Goal: Task Accomplishment & Management: Manage account settings

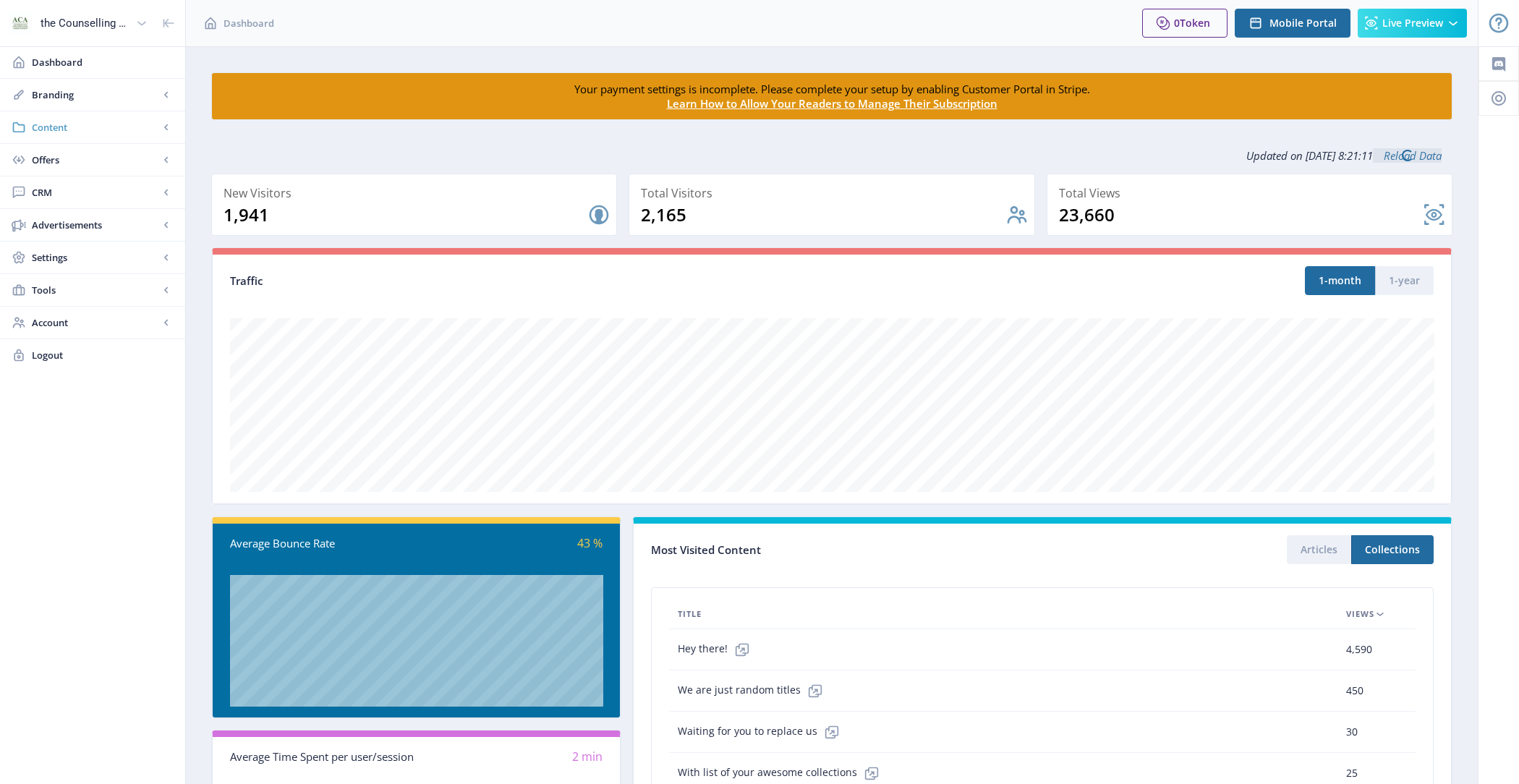
click at [105, 139] on link "Content" at bounding box center [93, 127] width 185 height 32
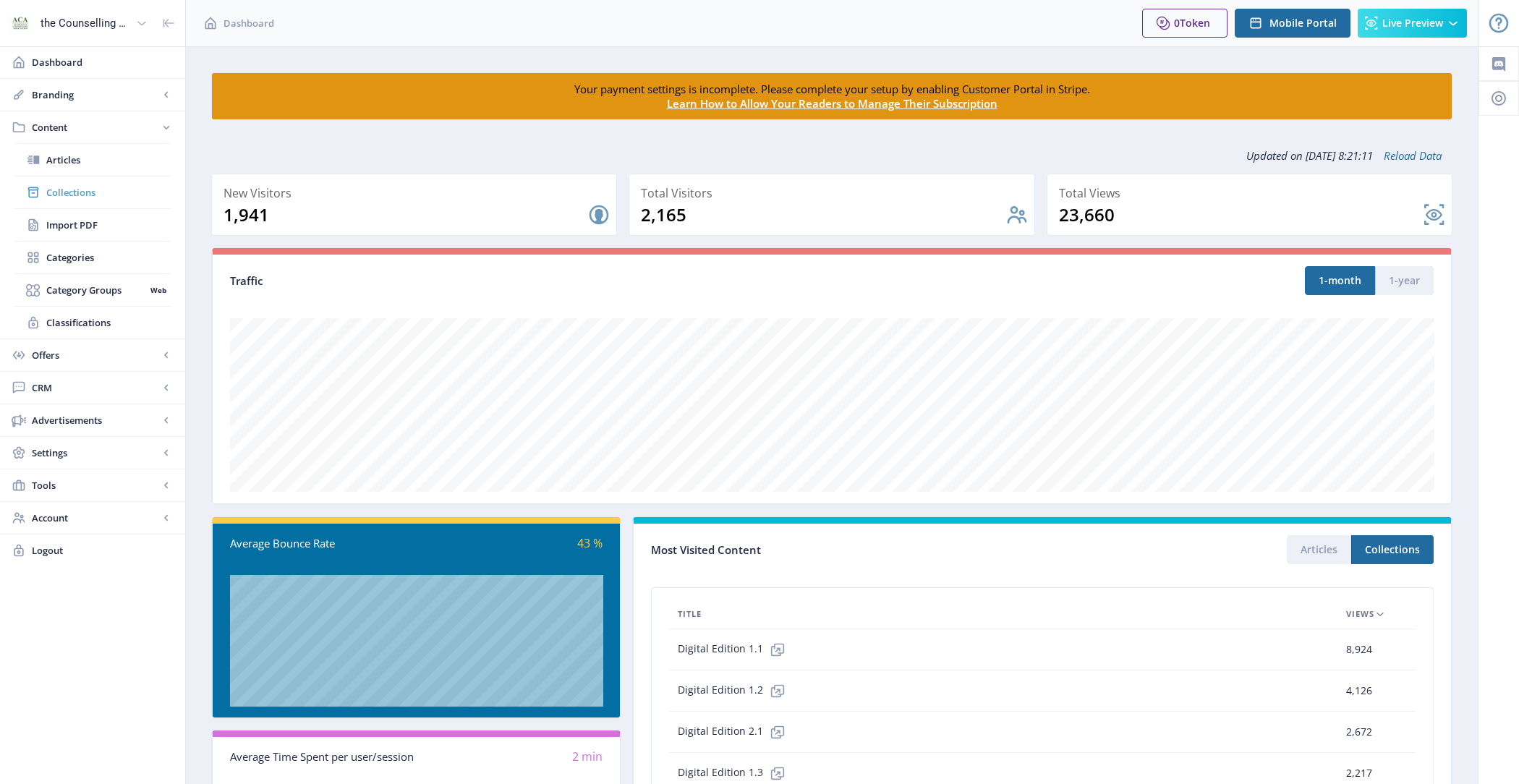
click at [112, 200] on link "Collections" at bounding box center [93, 192] width 157 height 32
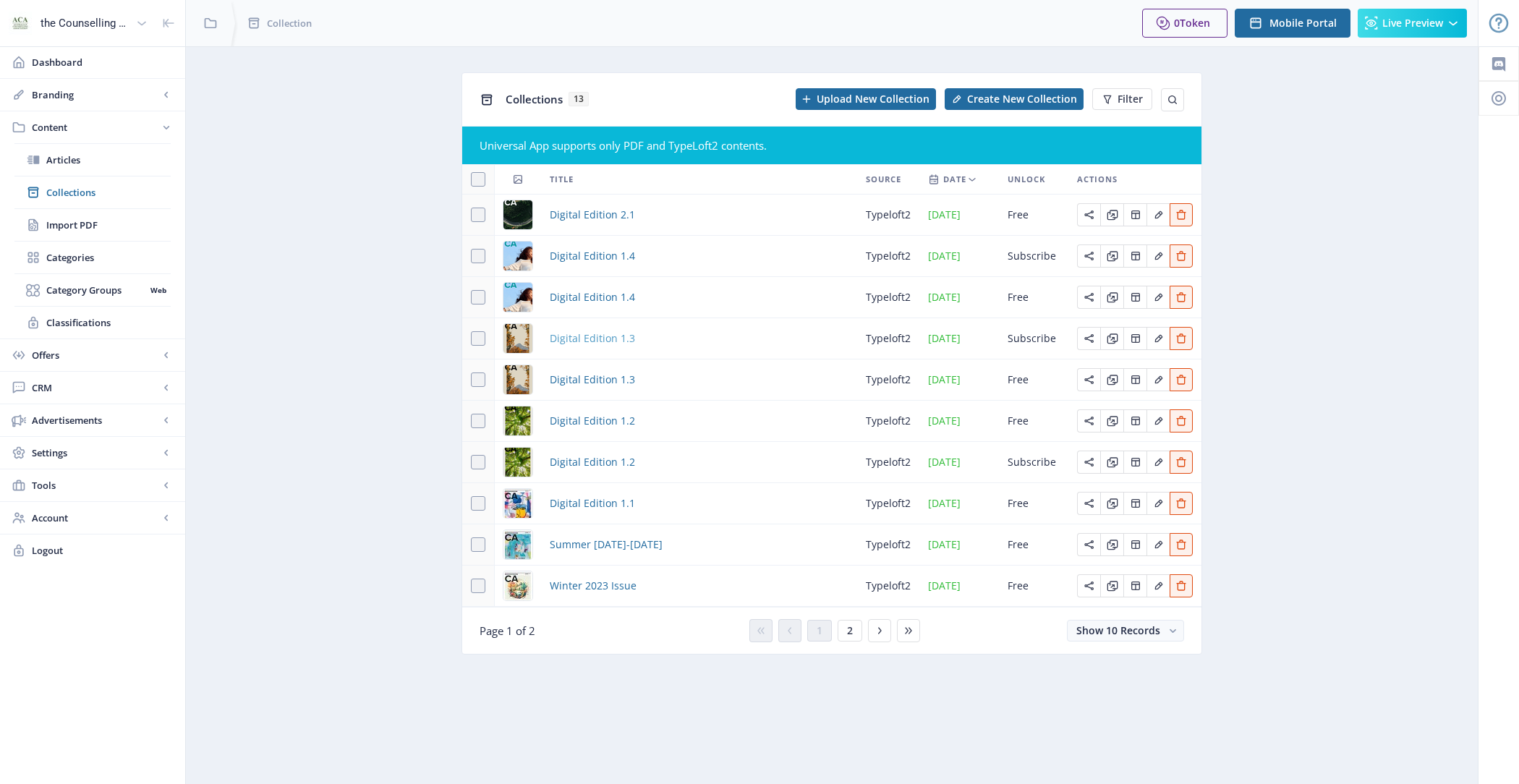
click at [599, 347] on span "Digital Edition 1.3" at bounding box center [592, 339] width 86 height 18
click at [598, 252] on span "Digital Edition 1.4" at bounding box center [592, 256] width 86 height 18
click at [591, 471] on span "Digital Edition 1.2" at bounding box center [592, 462] width 86 height 18
click at [99, 388] on span "CRM" at bounding box center [95, 387] width 127 height 15
click at [110, 229] on span "Readers" at bounding box center [108, 225] width 124 height 15
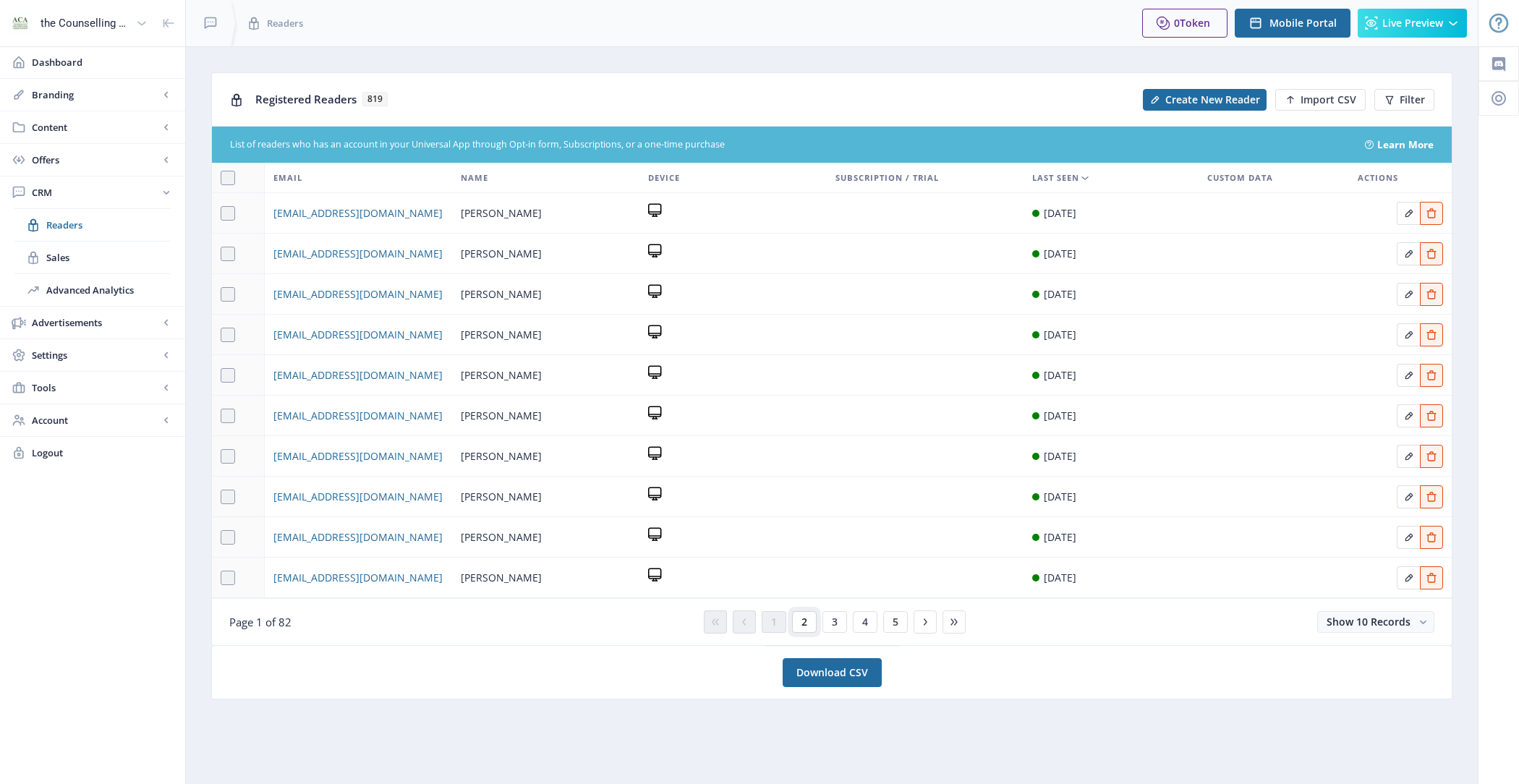
click at [807, 617] on span "2" at bounding box center [805, 622] width 6 height 12
click at [782, 621] on button "1" at bounding box center [773, 621] width 25 height 22
click at [1409, 104] on span "Filter" at bounding box center [1413, 99] width 26 height 12
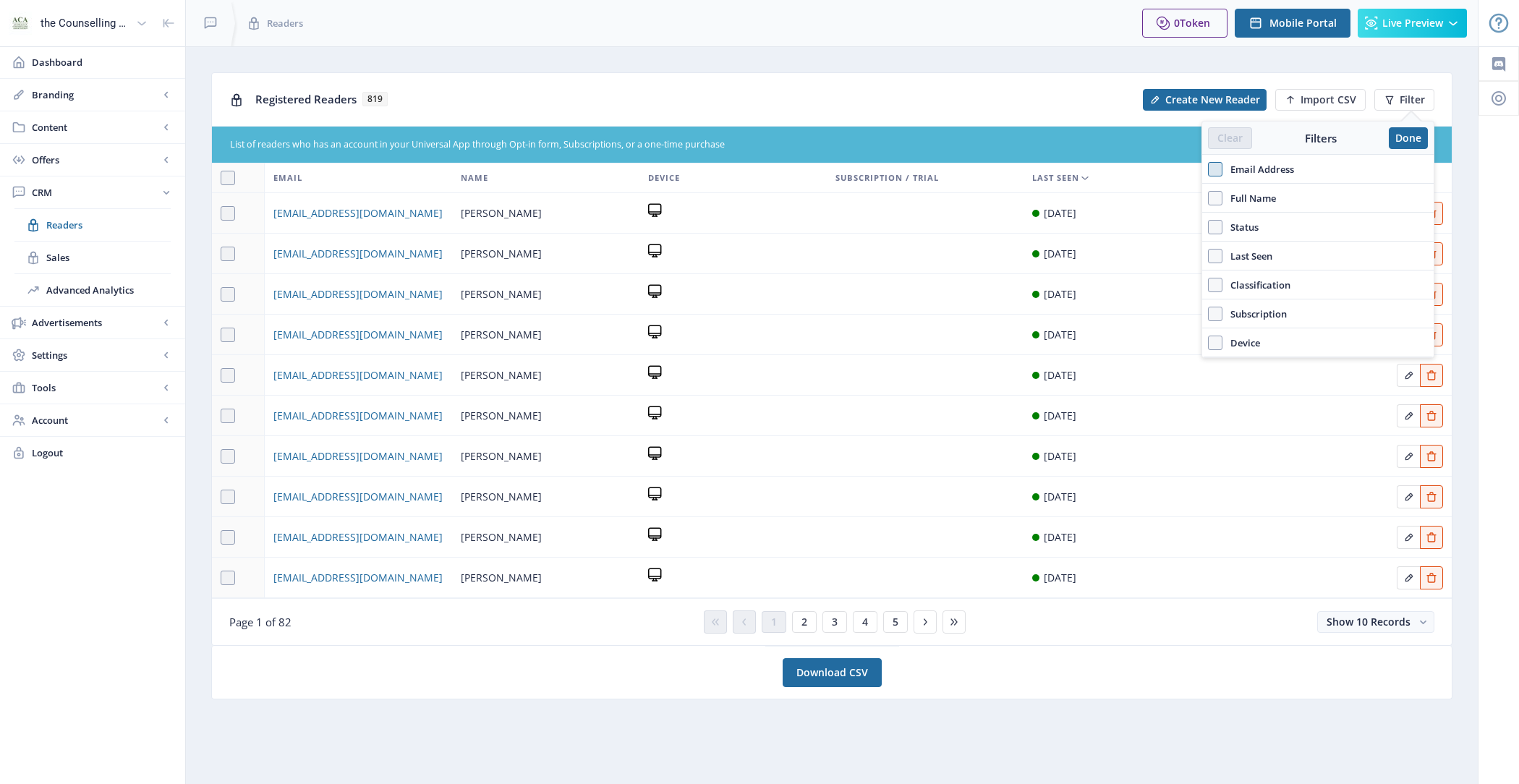
click at [1222, 172] on span at bounding box center [1215, 168] width 15 height 15
click at [1209, 169] on input "Email Address" at bounding box center [1208, 168] width 1 height 1
checkbox input "true"
click at [1247, 213] on div at bounding box center [1317, 200] width 231 height 34
click at [1241, 209] on input "text" at bounding box center [1317, 200] width 220 height 23
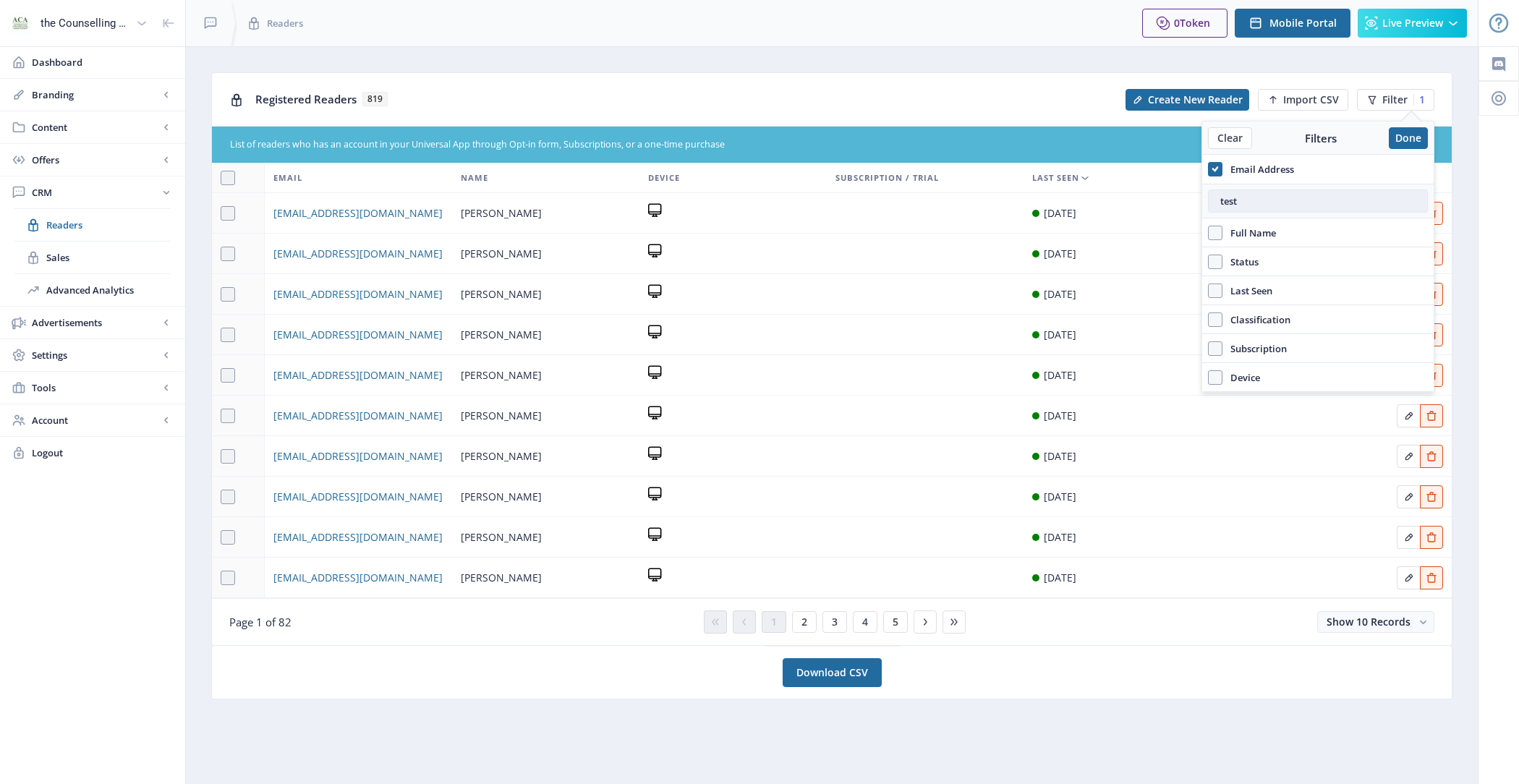
type input "test"
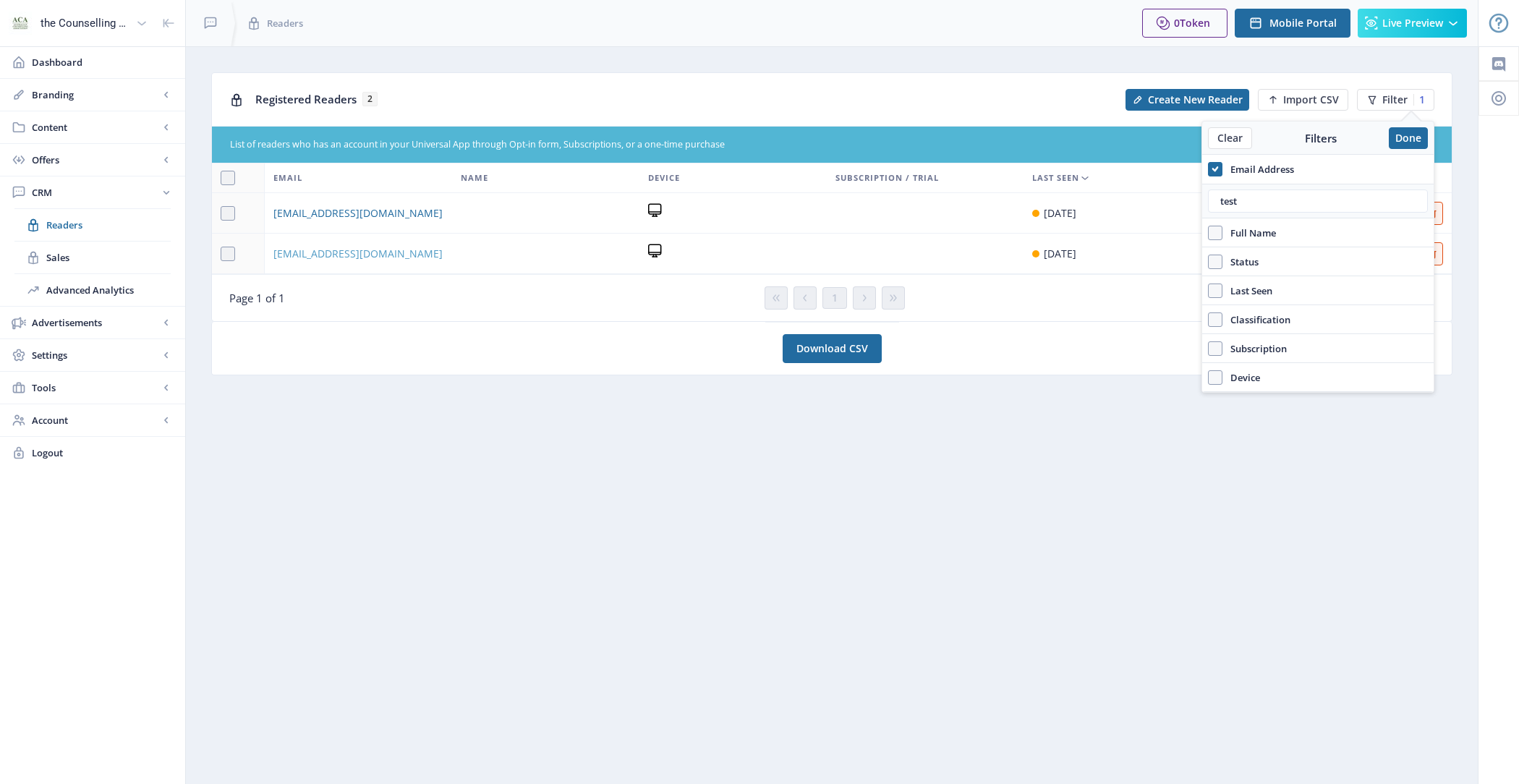
click at [348, 249] on span "test2@magloft.com" at bounding box center [359, 254] width 169 height 18
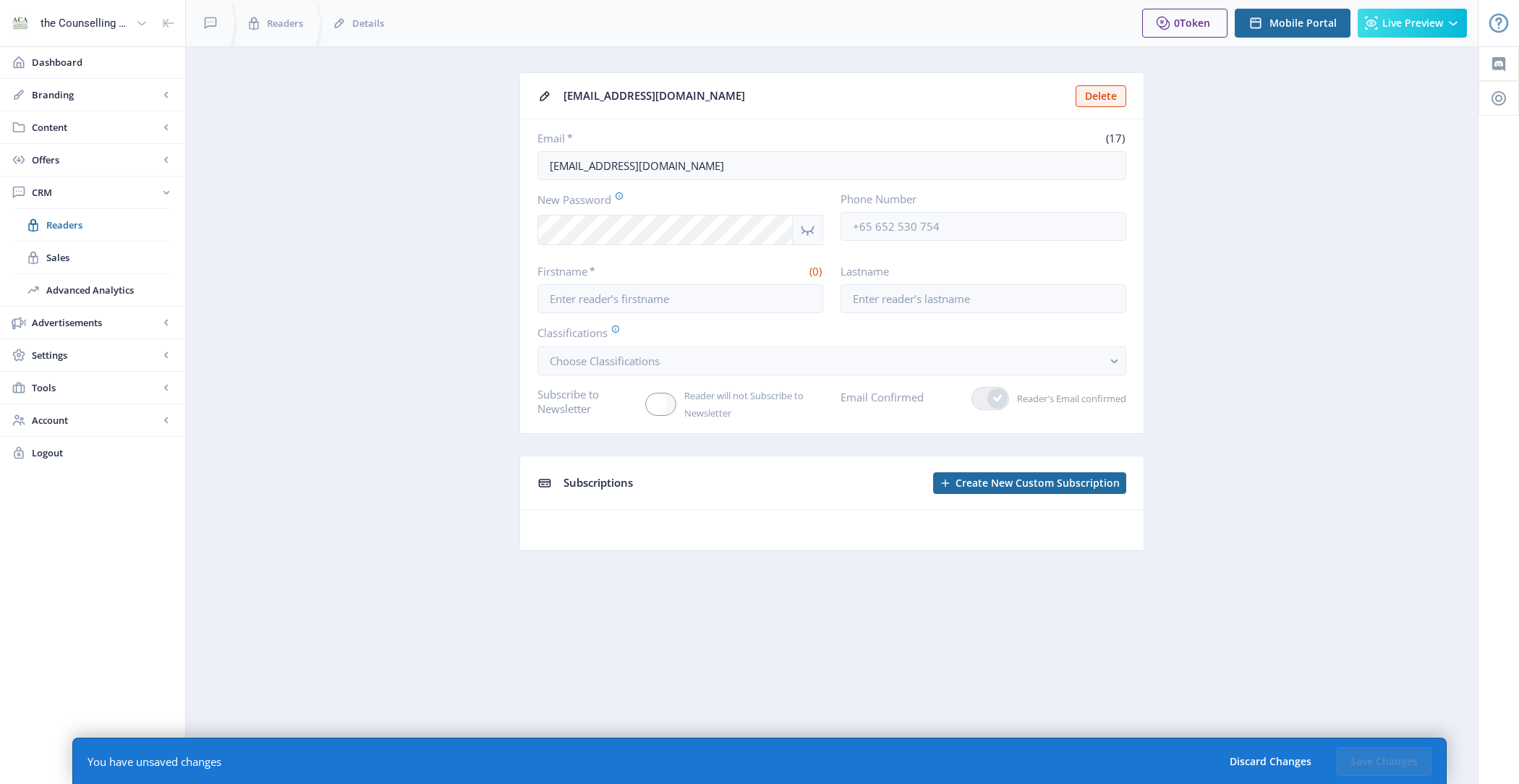
click at [814, 639] on nb-layout-column "test2@magloft.com Delete Email * (17) test2@magloft.com New Password Phone Numb…" at bounding box center [831, 415] width 1293 height 738
click at [750, 294] on input "Firstname *" at bounding box center [681, 298] width 286 height 29
type input "Test"
click at [1001, 300] on input "Lastname" at bounding box center [983, 298] width 286 height 29
type input "Account"
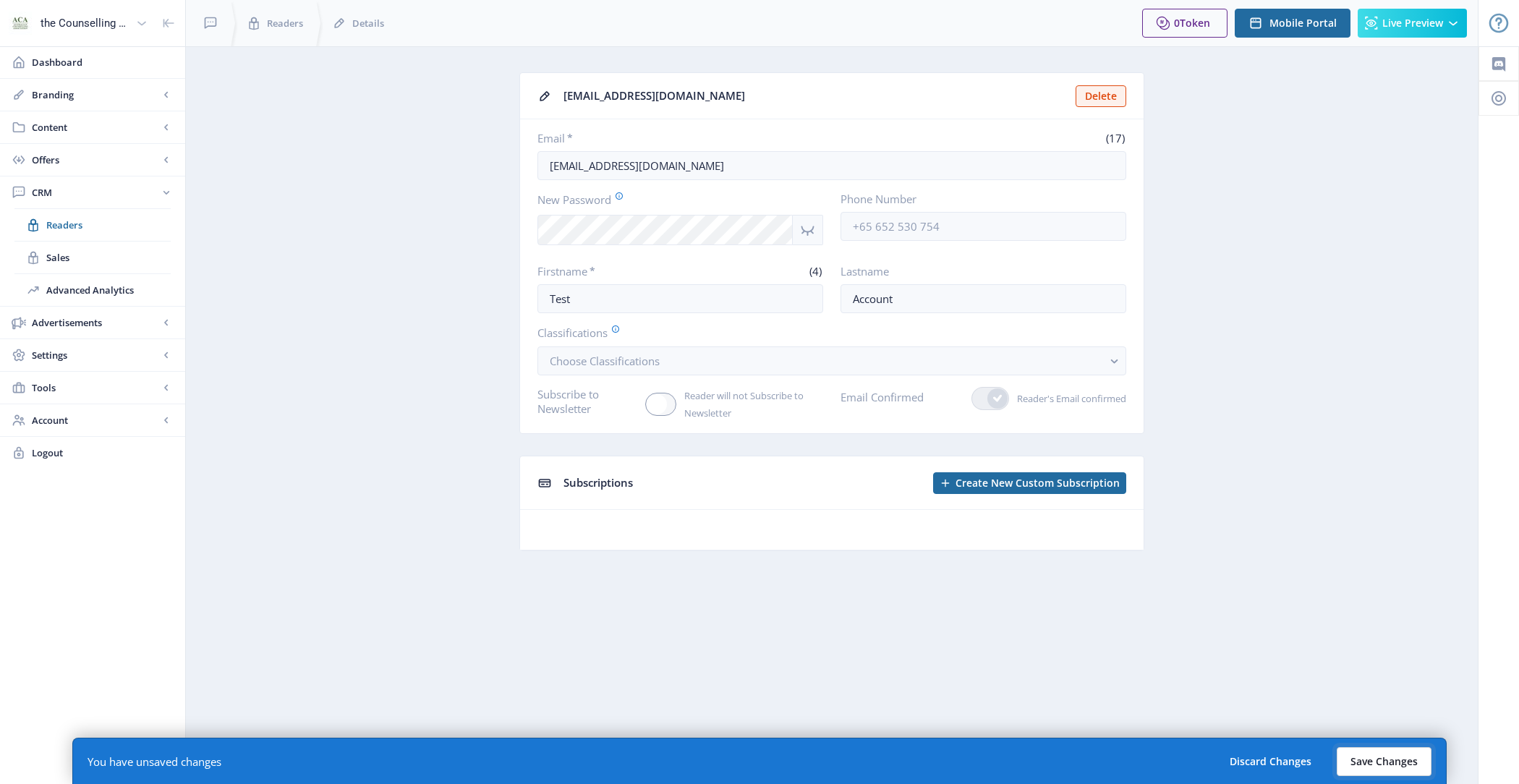
click at [1405, 758] on button "Save Changes" at bounding box center [1384, 760] width 95 height 29
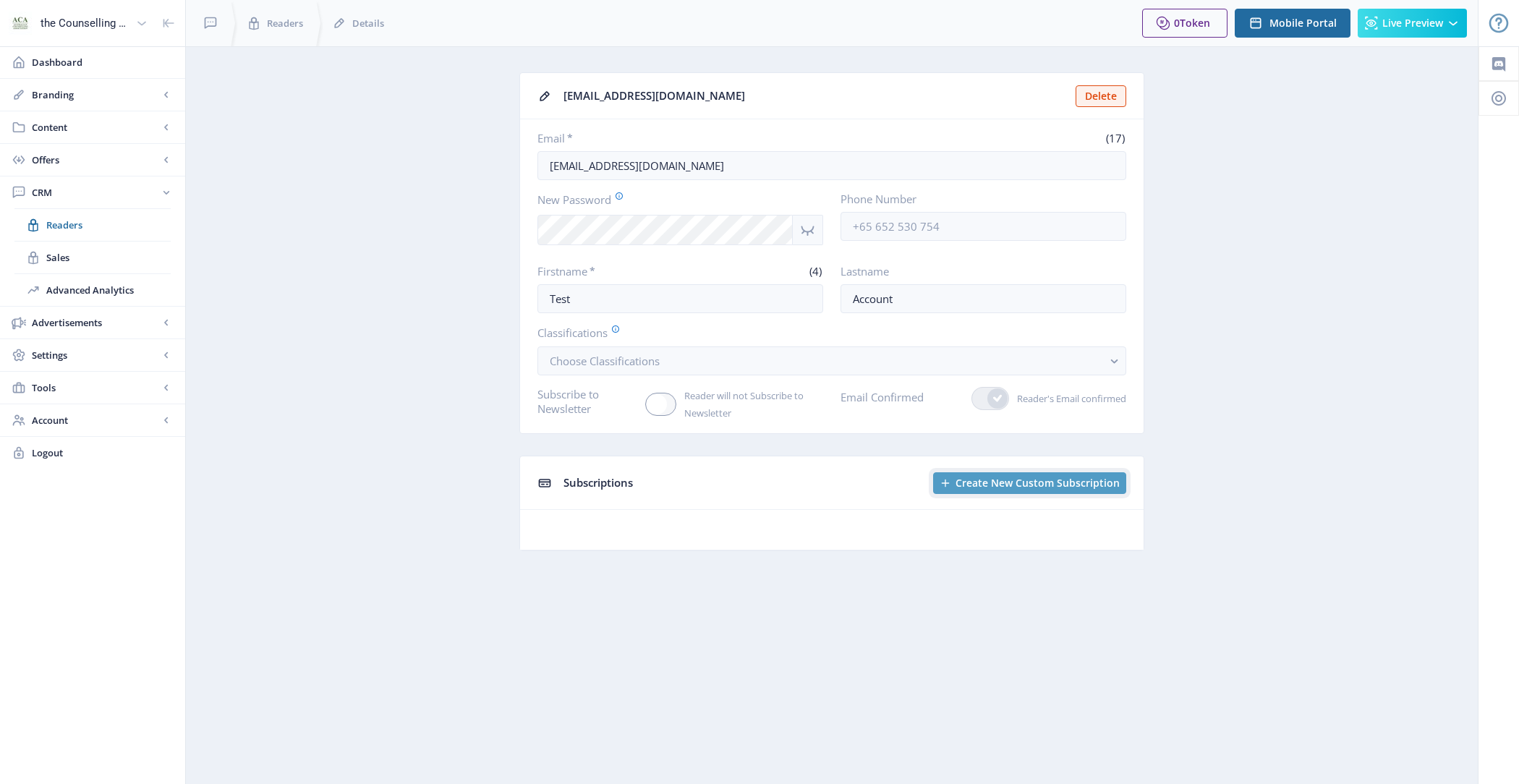
click at [1008, 478] on span "Create New Custom Subscription" at bounding box center [1037, 484] width 165 height 12
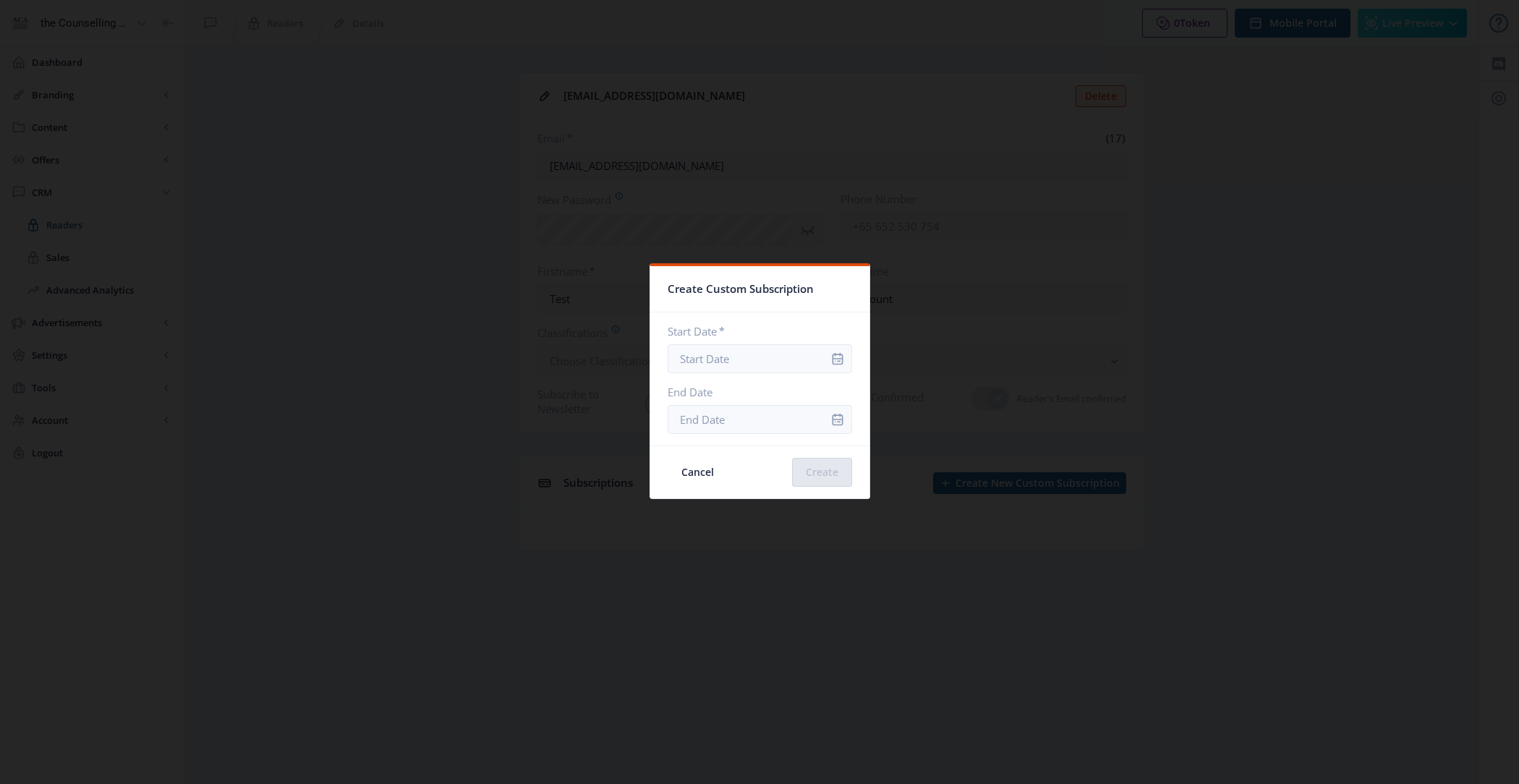
click at [831, 360] on icon "info" at bounding box center [836, 359] width 11 height 12
click at [799, 360] on input "Start Date *" at bounding box center [760, 358] width 184 height 29
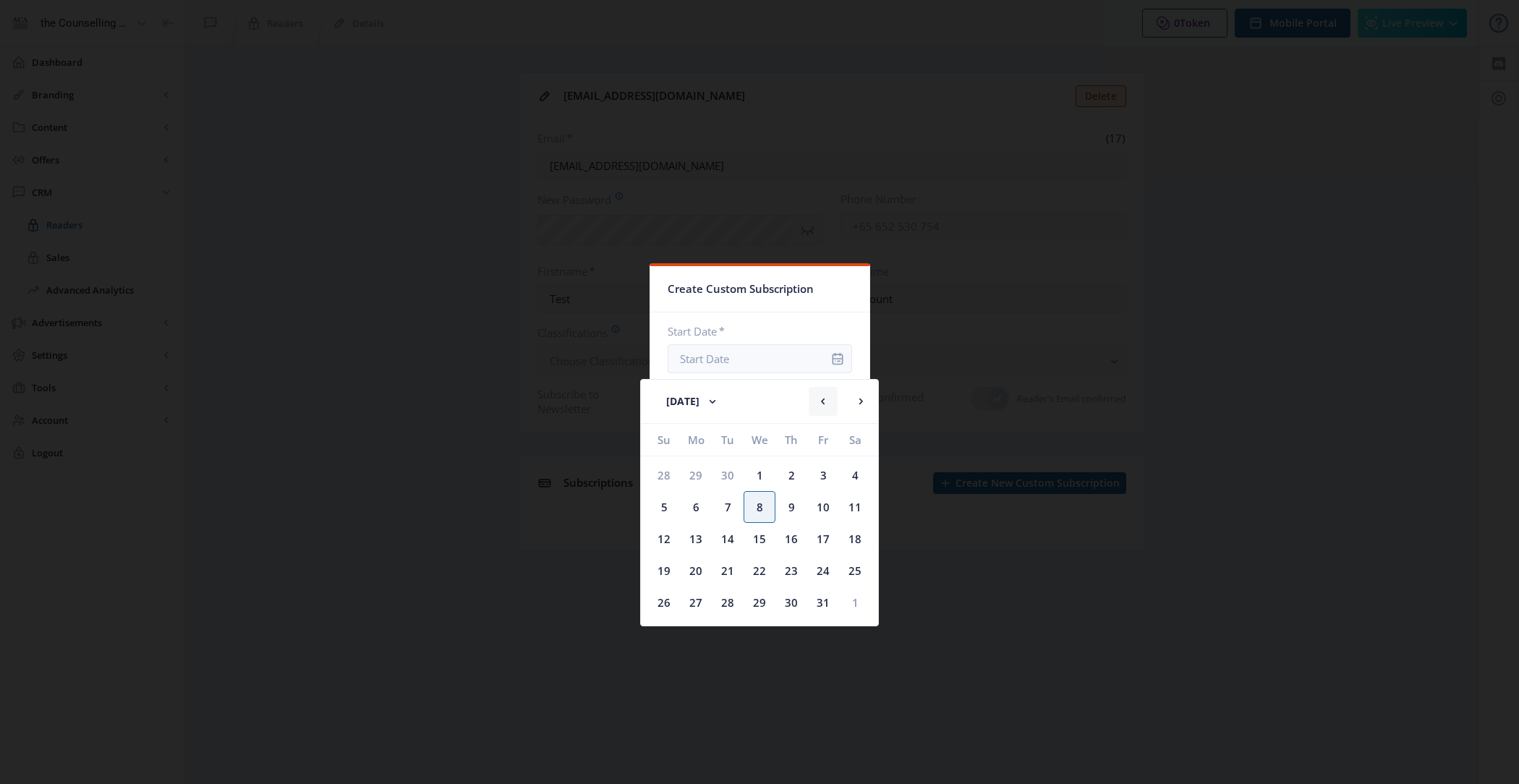
click at [826, 400] on rect at bounding box center [823, 401] width 15 height 15
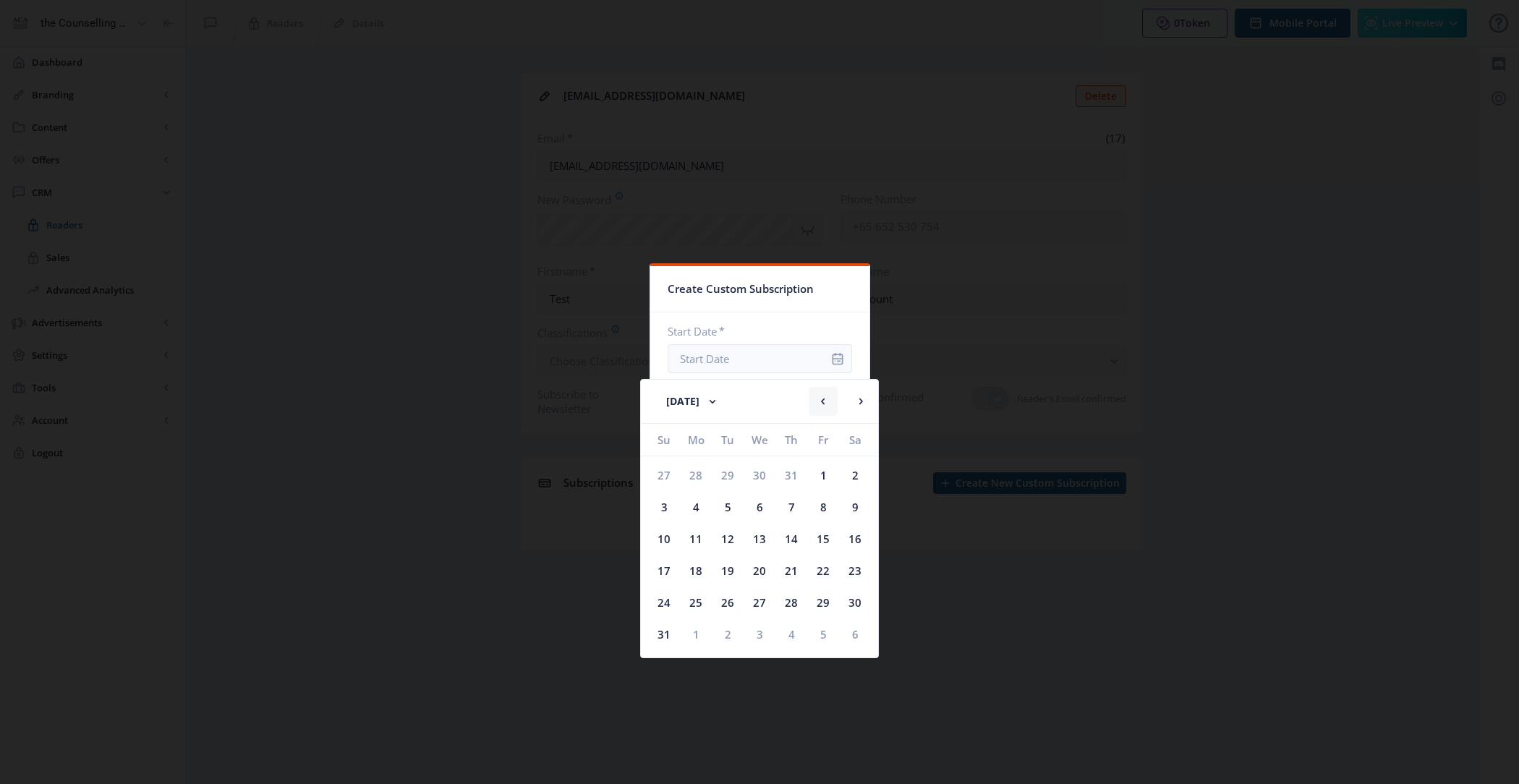
click at [826, 400] on rect at bounding box center [823, 401] width 15 height 15
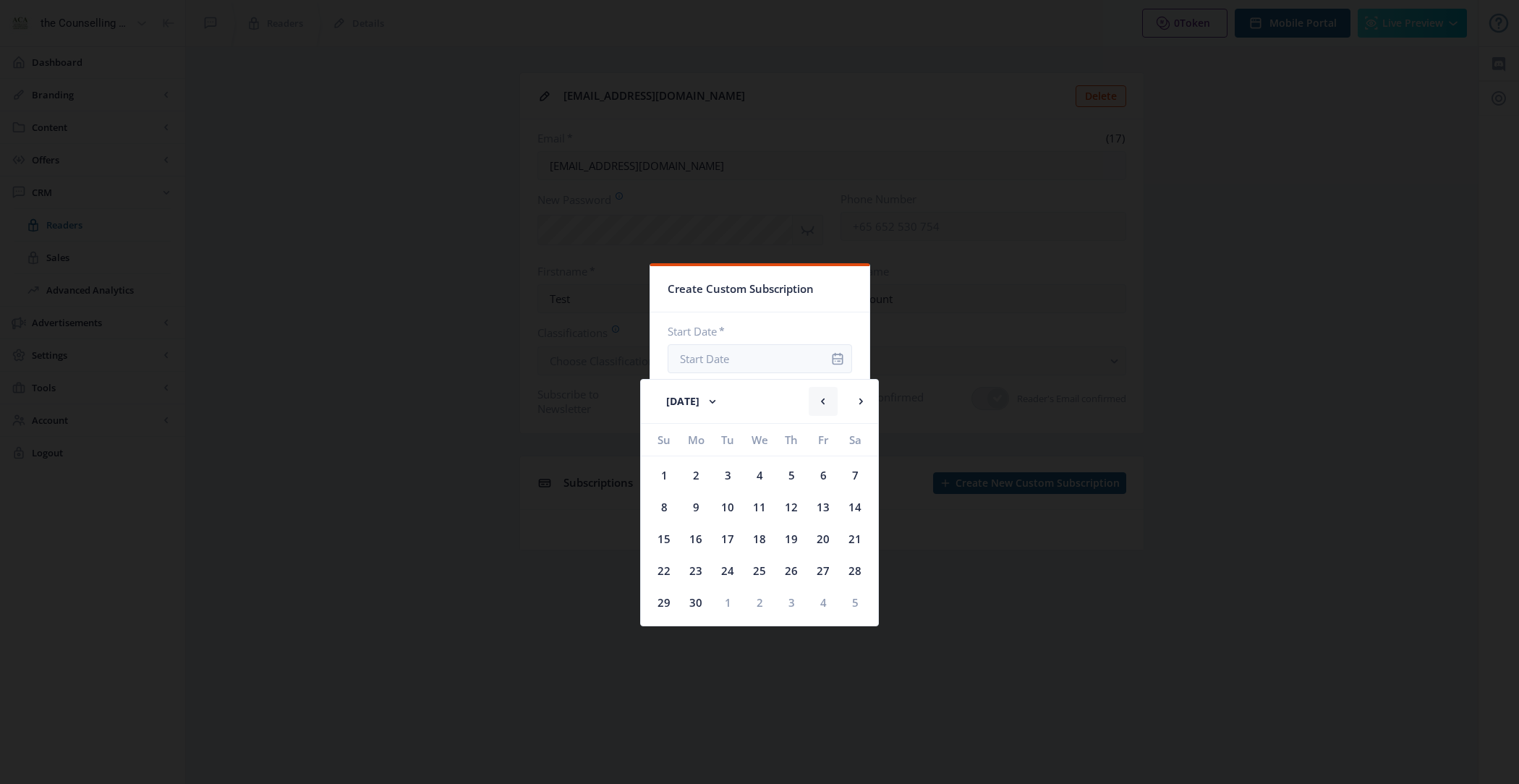
click at [826, 400] on rect at bounding box center [823, 401] width 15 height 15
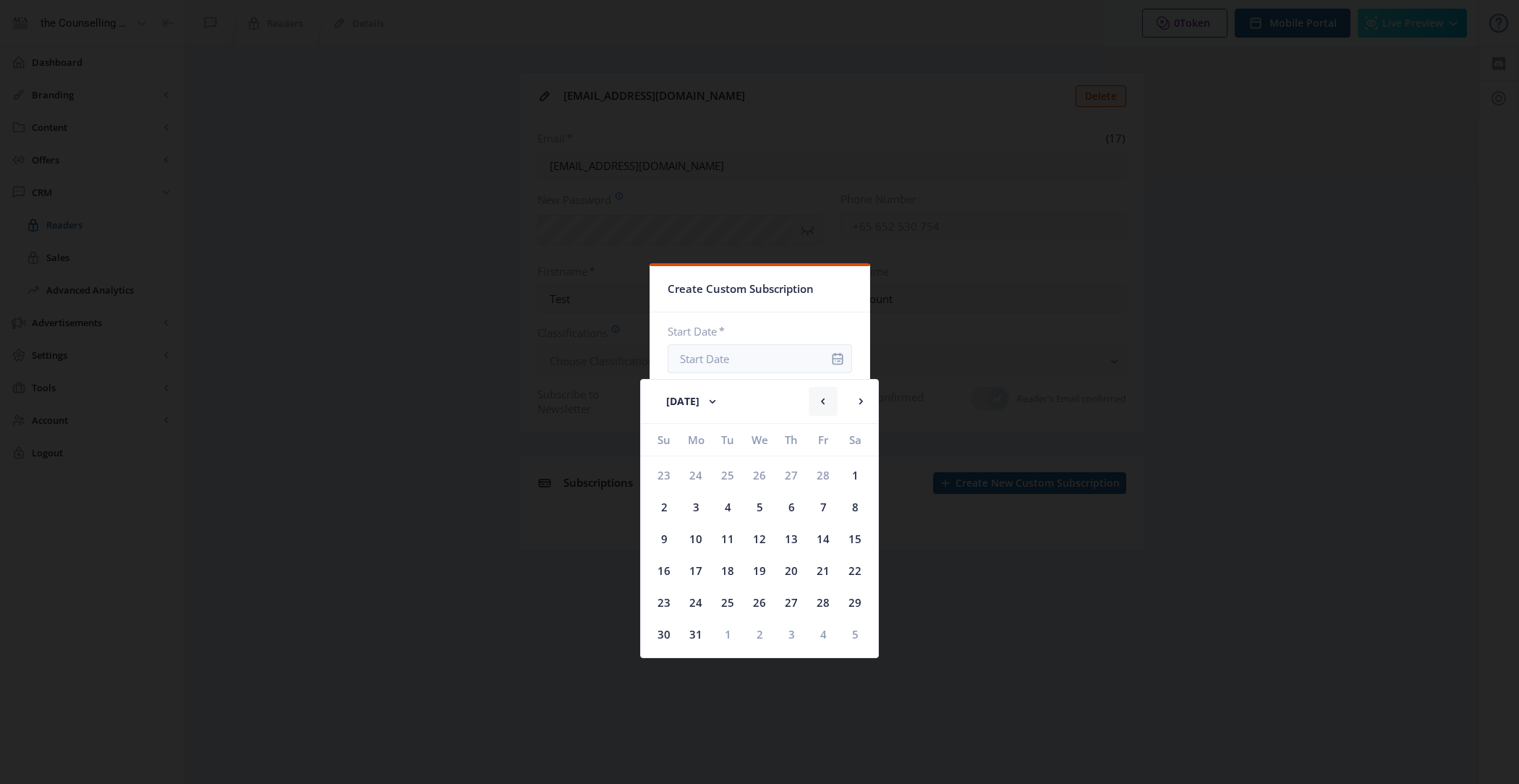
click at [826, 400] on rect at bounding box center [823, 401] width 15 height 15
click at [721, 404] on button "February 2025" at bounding box center [693, 401] width 81 height 29
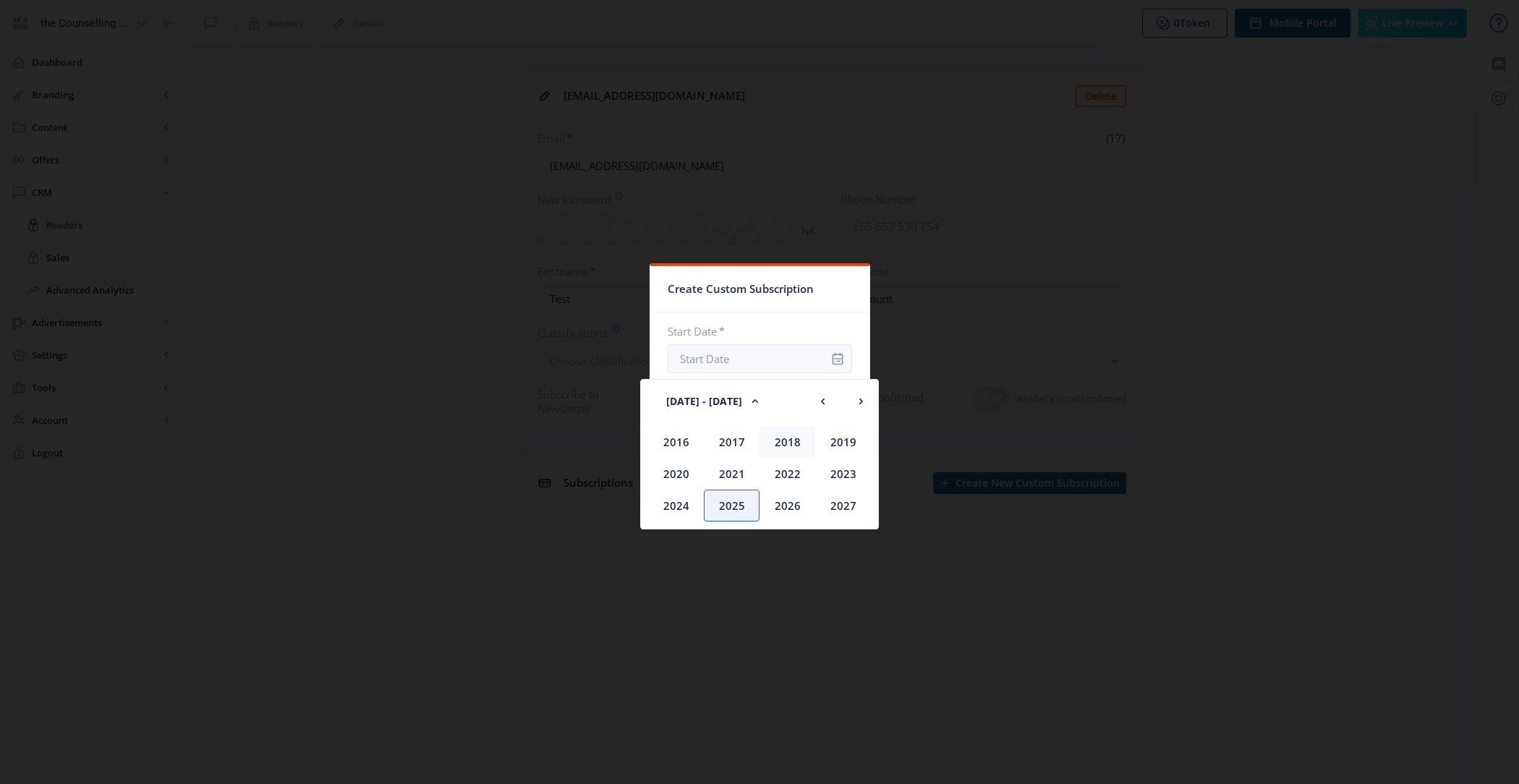
click at [789, 447] on div "2018" at bounding box center [787, 441] width 56 height 32
click at [682, 437] on div "Jan" at bounding box center [676, 441] width 56 height 32
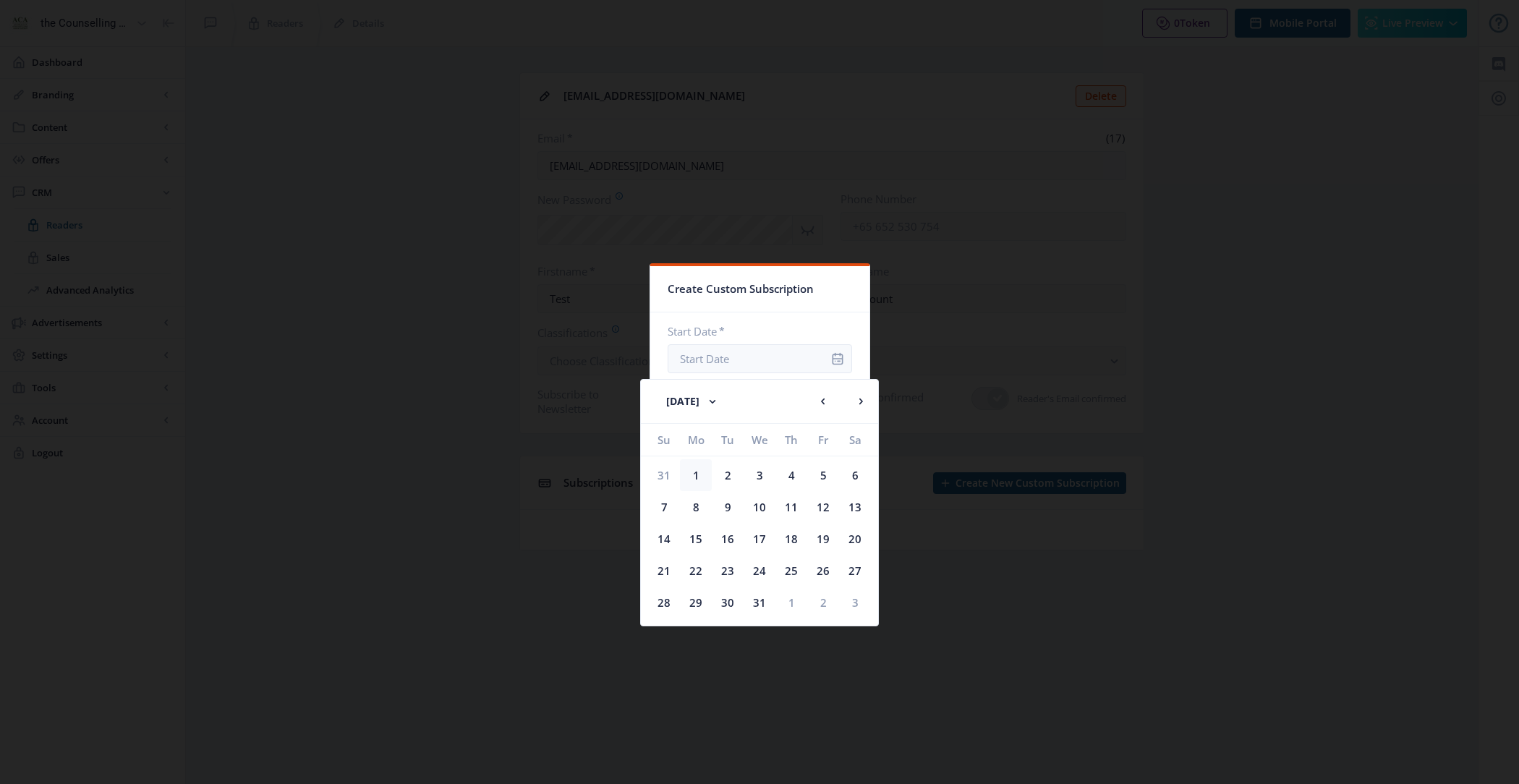
click at [700, 478] on div "1" at bounding box center [695, 475] width 32 height 32
type input "Jan 1, 2018"
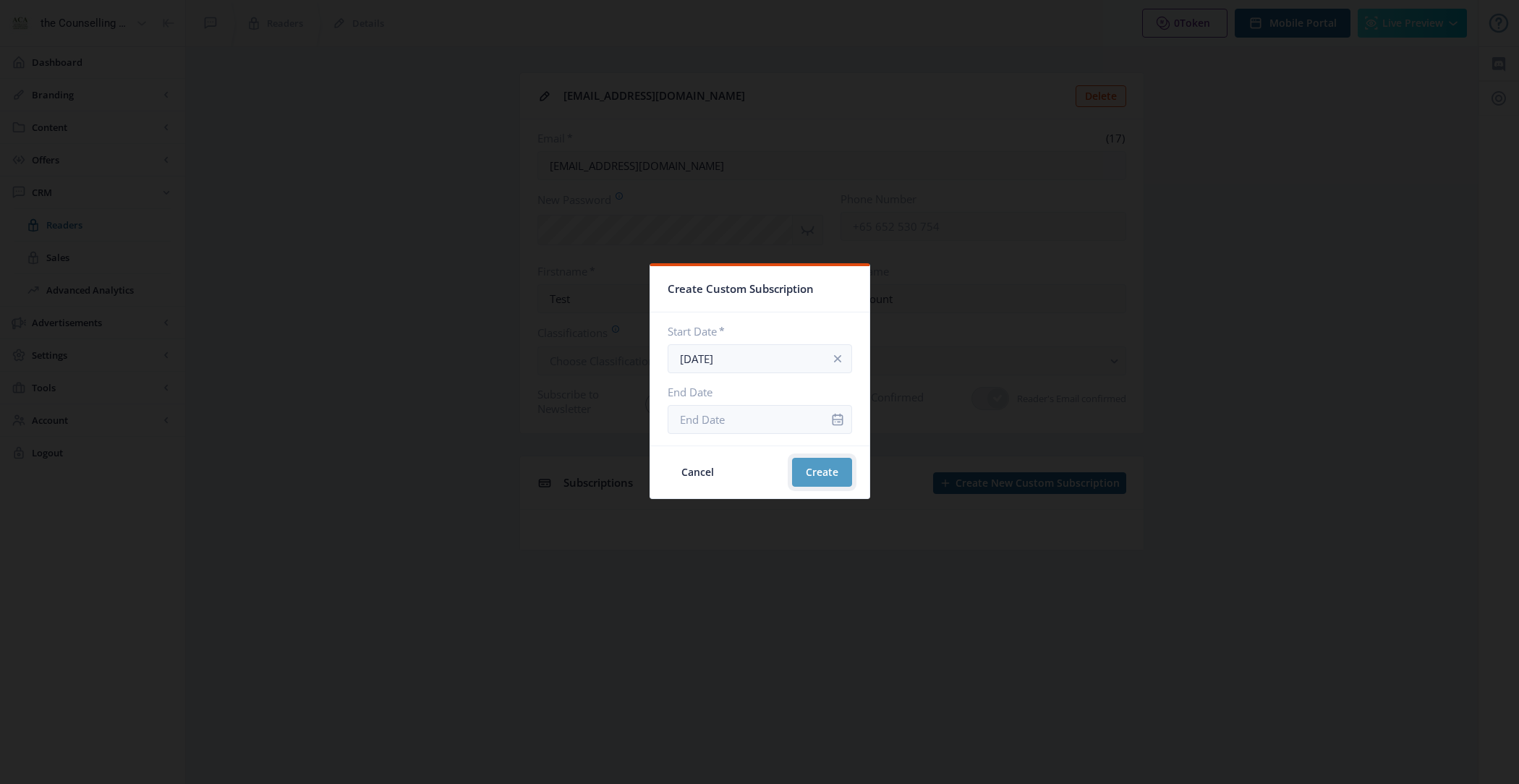
click at [792, 473] on button "Create" at bounding box center [822, 472] width 60 height 29
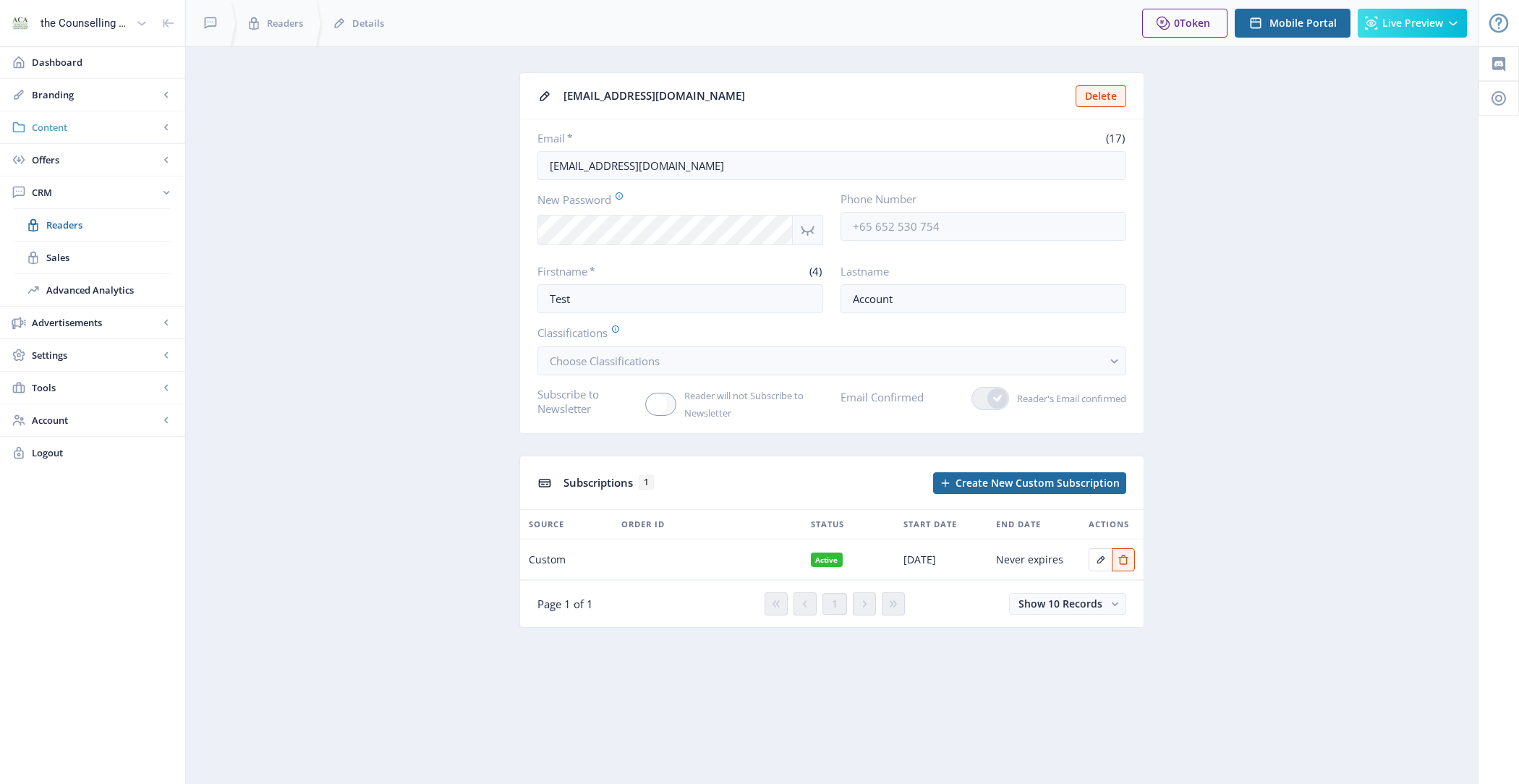
click at [81, 124] on span "Content" at bounding box center [95, 127] width 127 height 15
click at [100, 185] on span "Collections" at bounding box center [108, 192] width 124 height 15
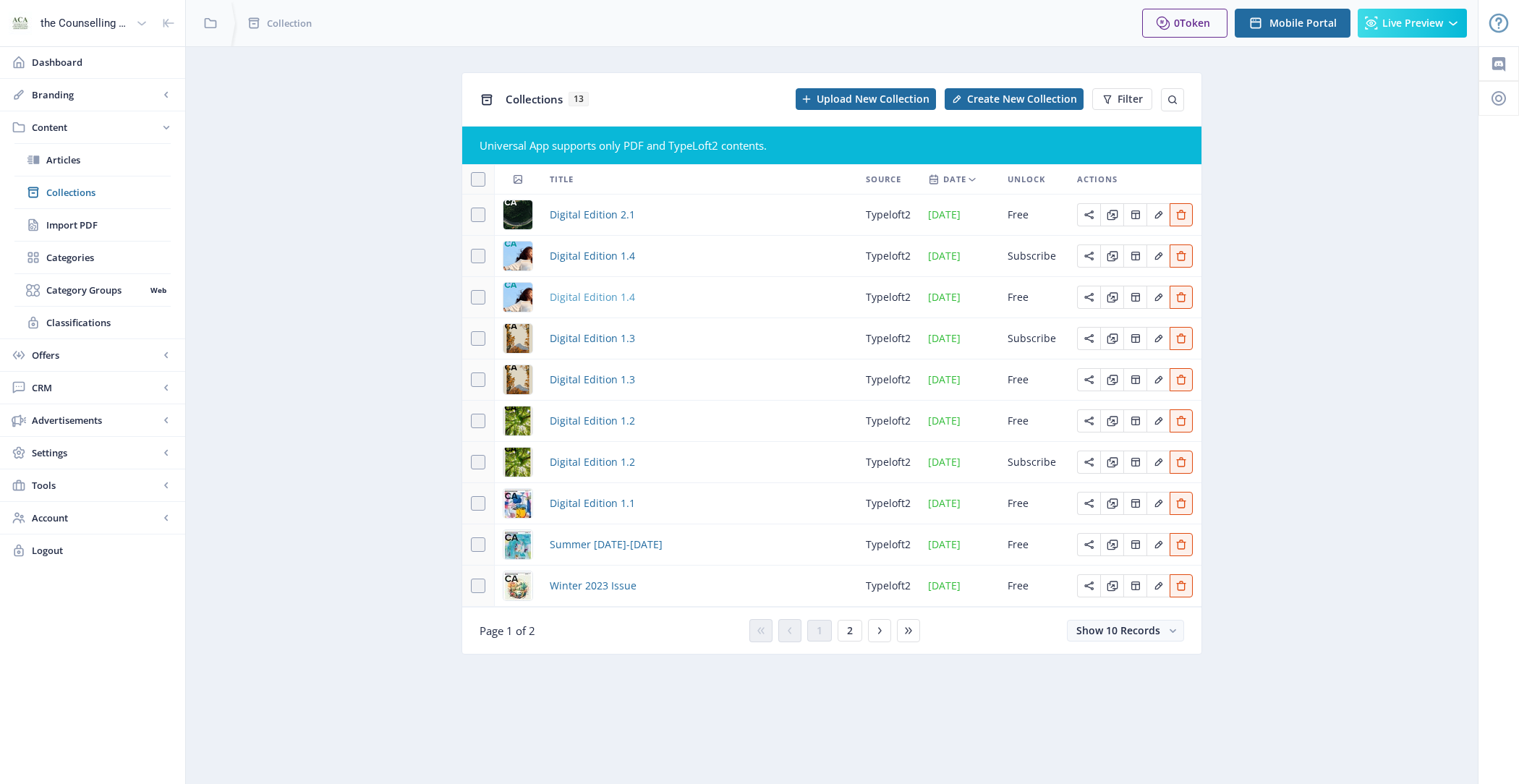
click at [596, 300] on span "Digital Edition 1.4" at bounding box center [592, 297] width 86 height 18
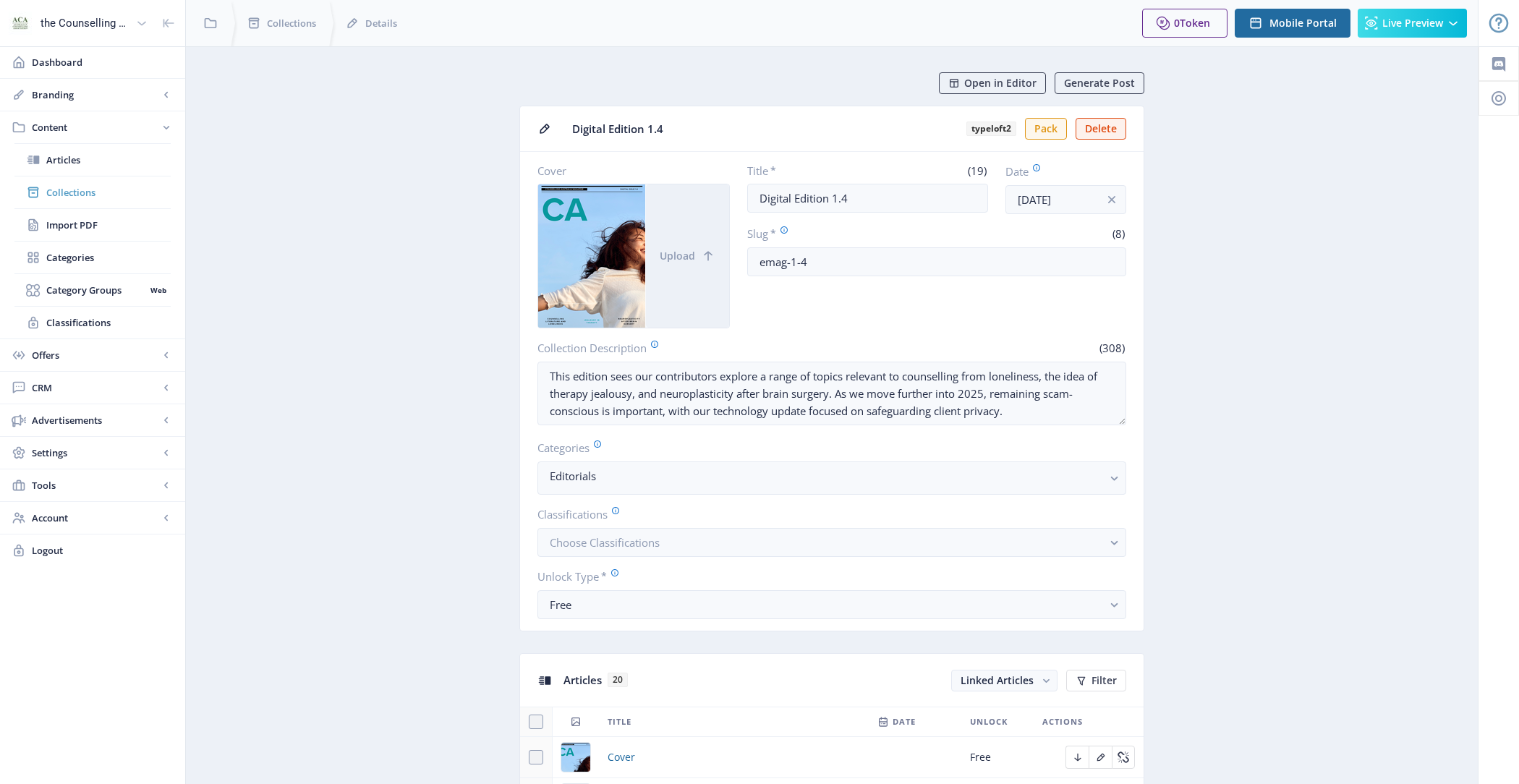
click at [119, 189] on span "Collections" at bounding box center [108, 192] width 124 height 15
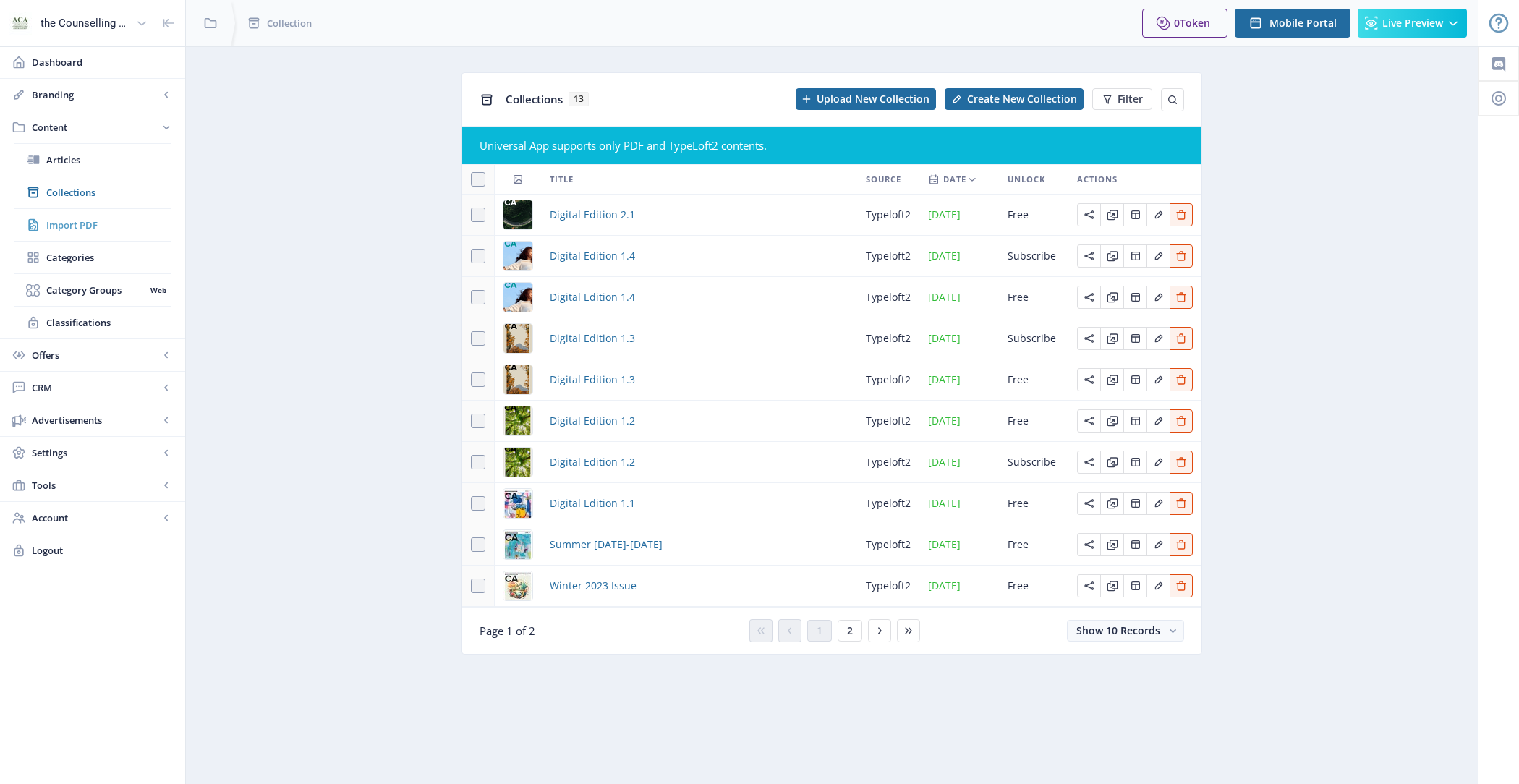
click at [92, 227] on span "Import PDF" at bounding box center [108, 225] width 124 height 15
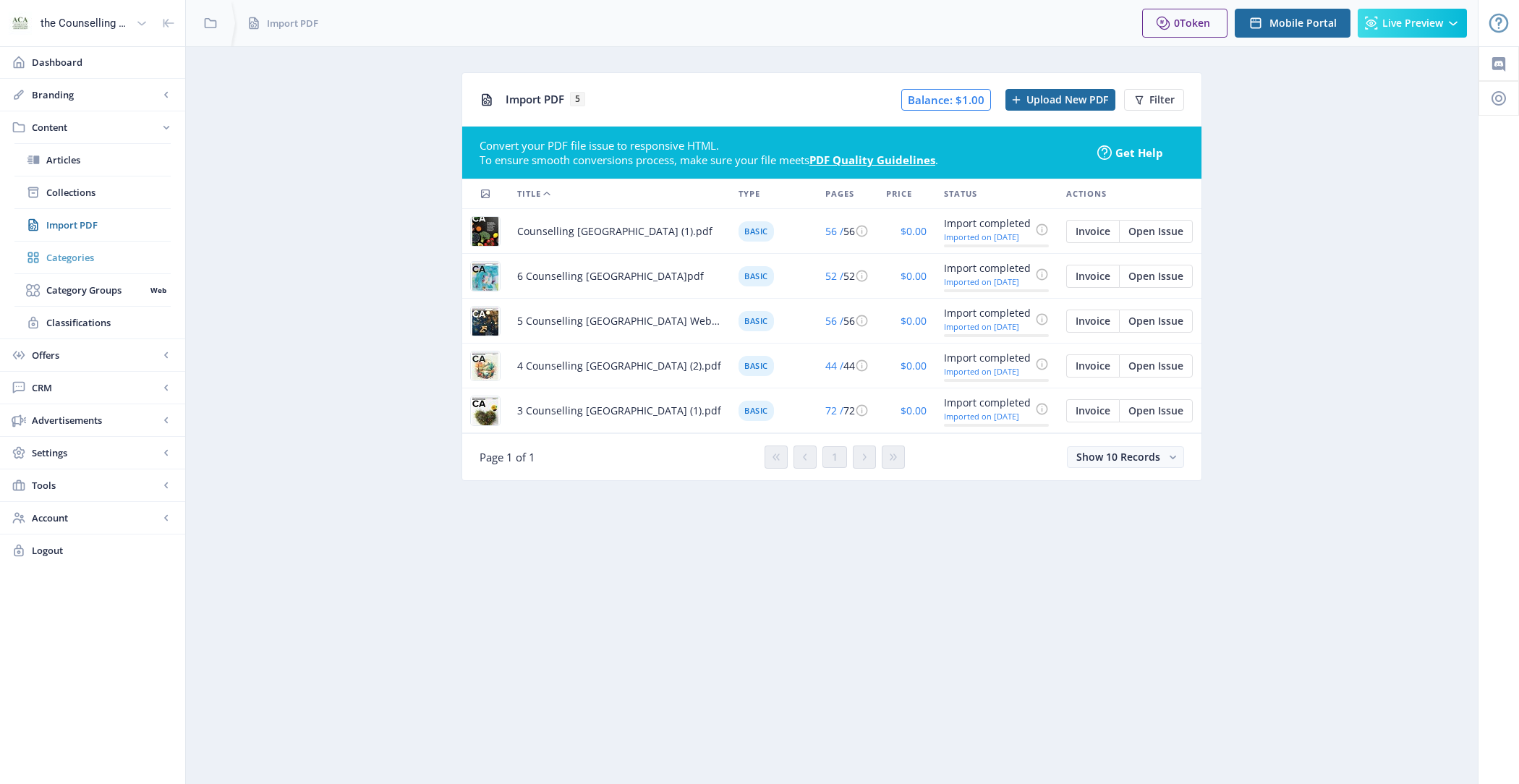
click at [103, 263] on span "Categories" at bounding box center [108, 257] width 124 height 15
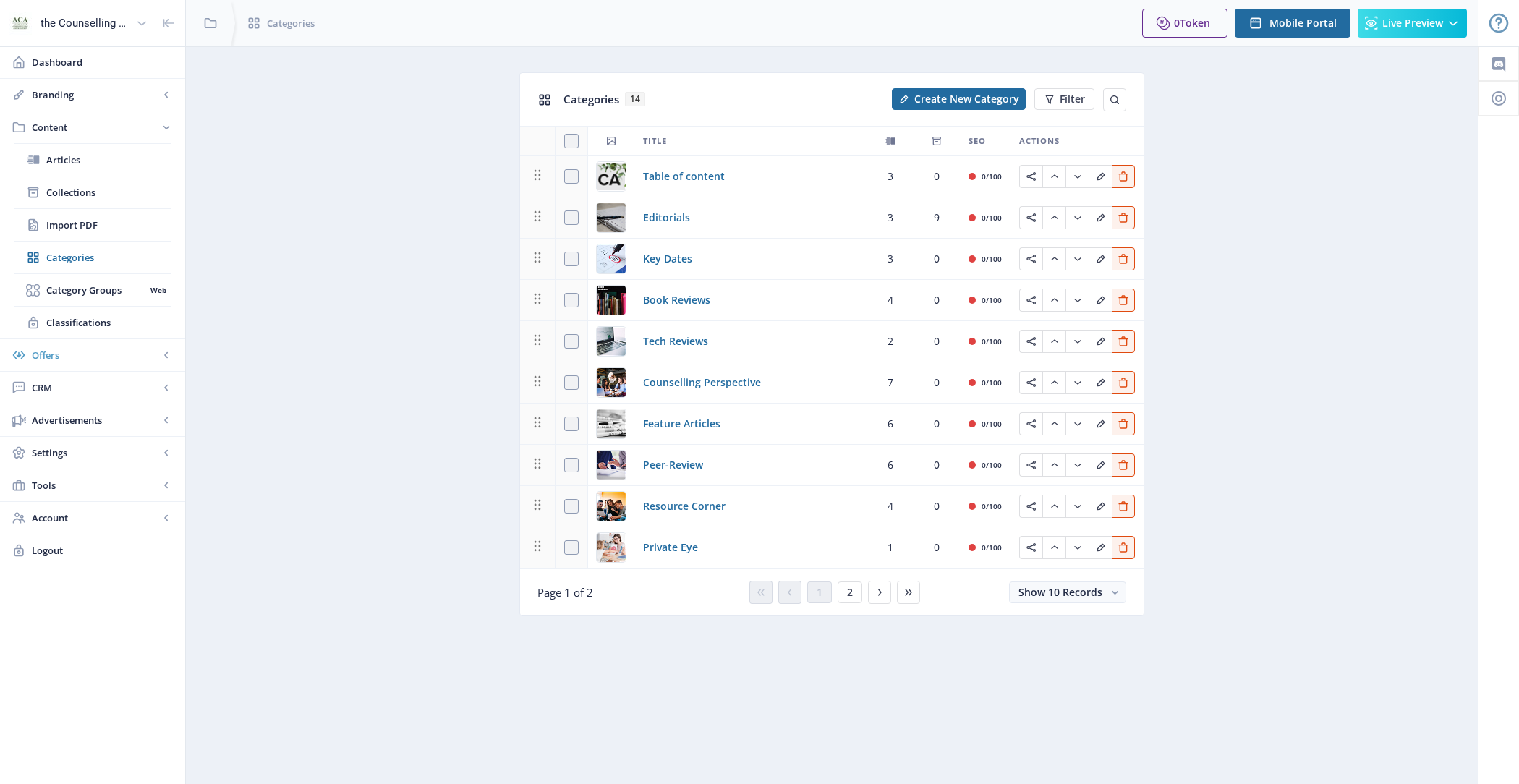
click at [97, 342] on link "Offers" at bounding box center [93, 355] width 185 height 32
click at [87, 294] on span "CRM" at bounding box center [95, 290] width 127 height 15
click at [101, 220] on span "Readers" at bounding box center [108, 225] width 124 height 15
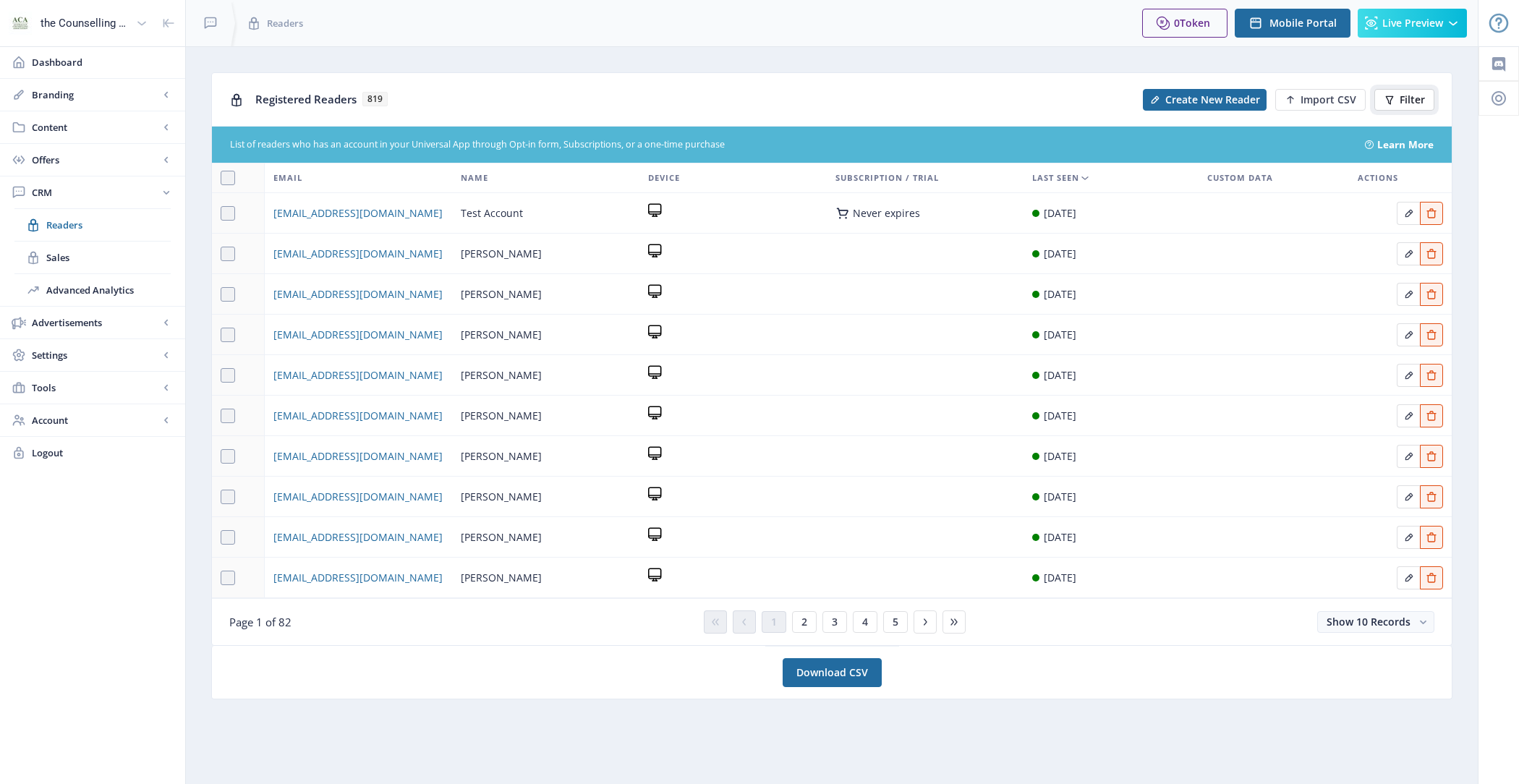
click at [1416, 100] on span "Filter" at bounding box center [1413, 99] width 26 height 12
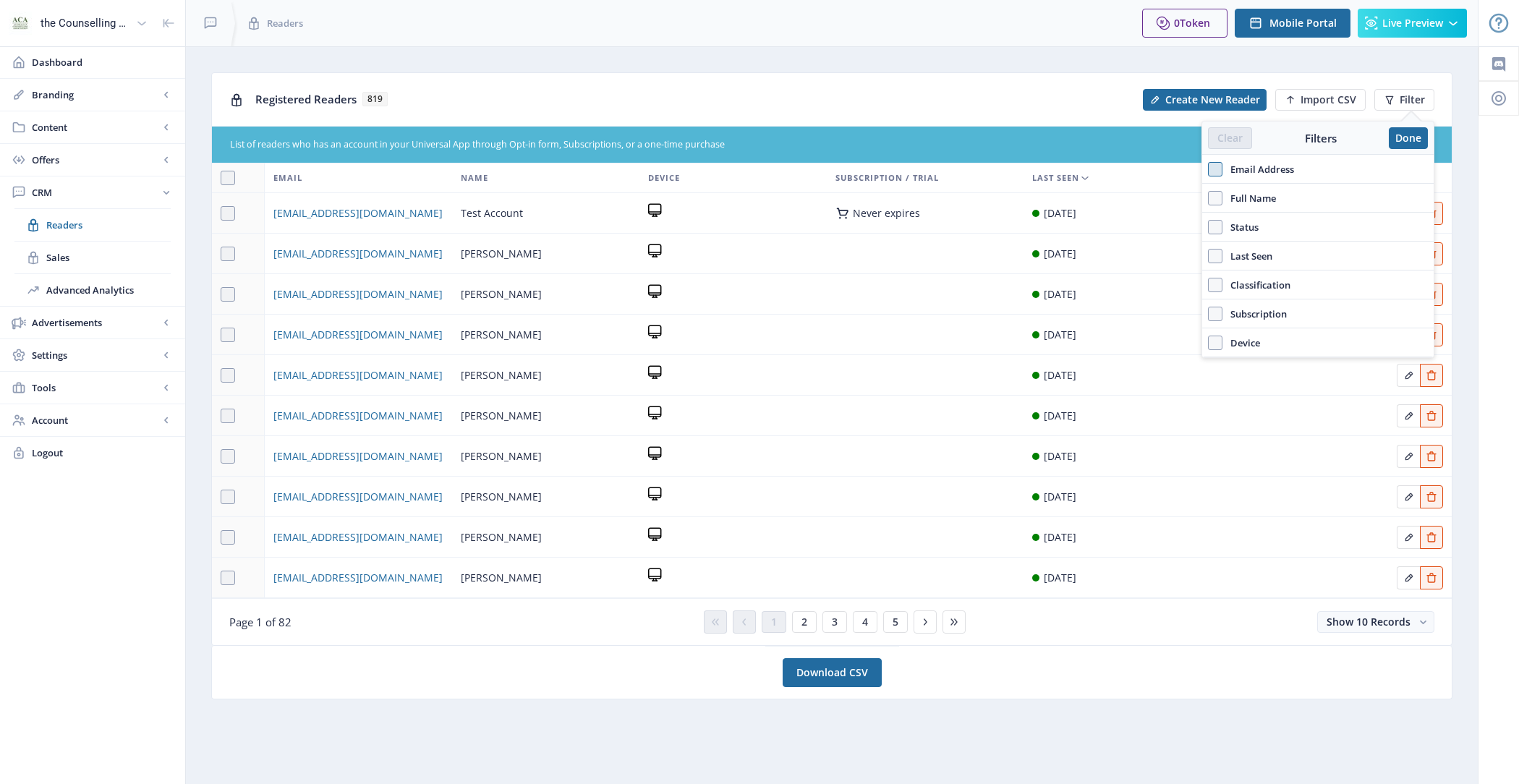
click at [1218, 174] on span at bounding box center [1215, 168] width 15 height 15
click at [1209, 169] on input "Email Address" at bounding box center [1208, 168] width 1 height 1
checkbox input "true"
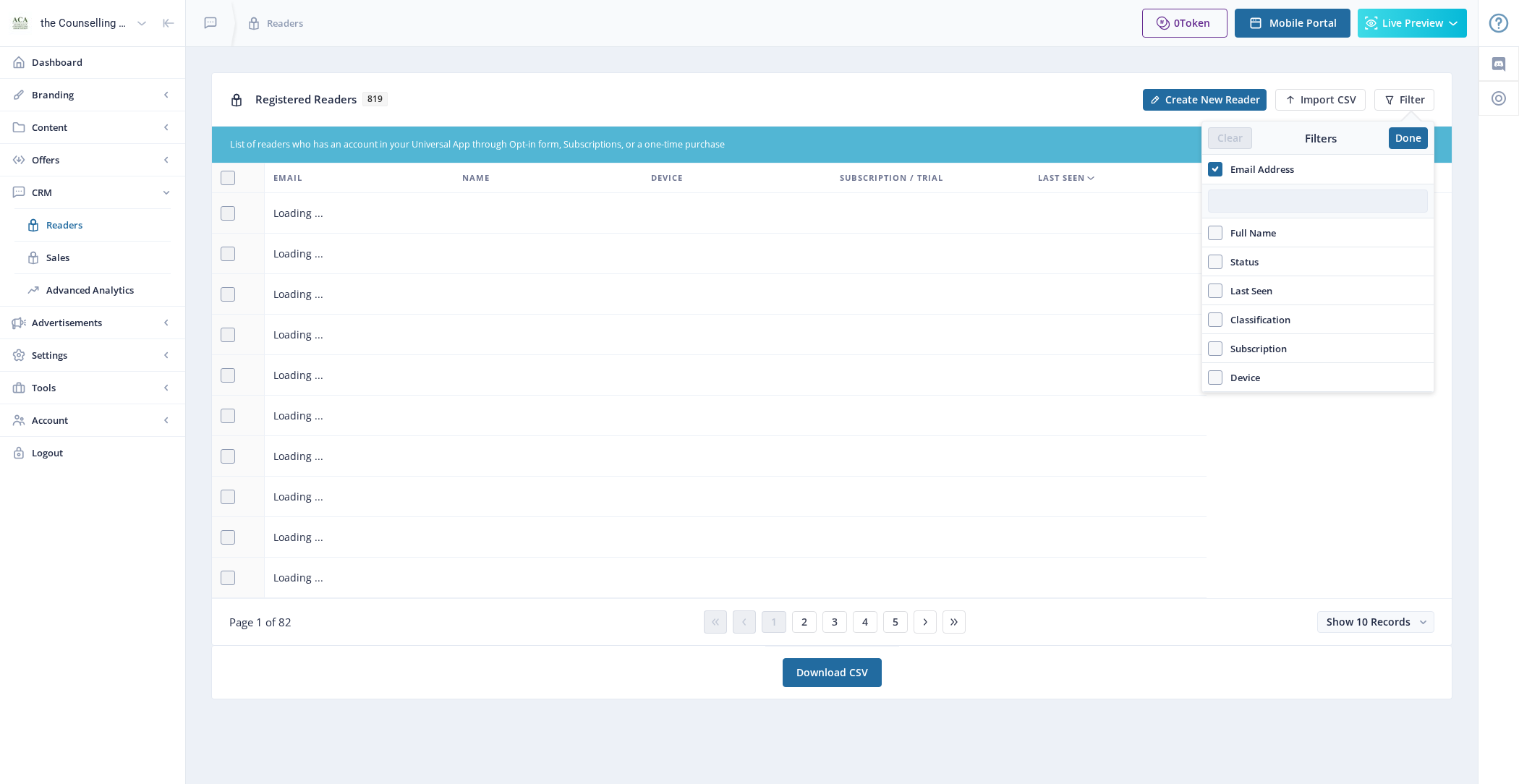
click at [1251, 195] on input "text" at bounding box center [1317, 200] width 220 height 23
paste input "tracey@kitsunecoaching.com"
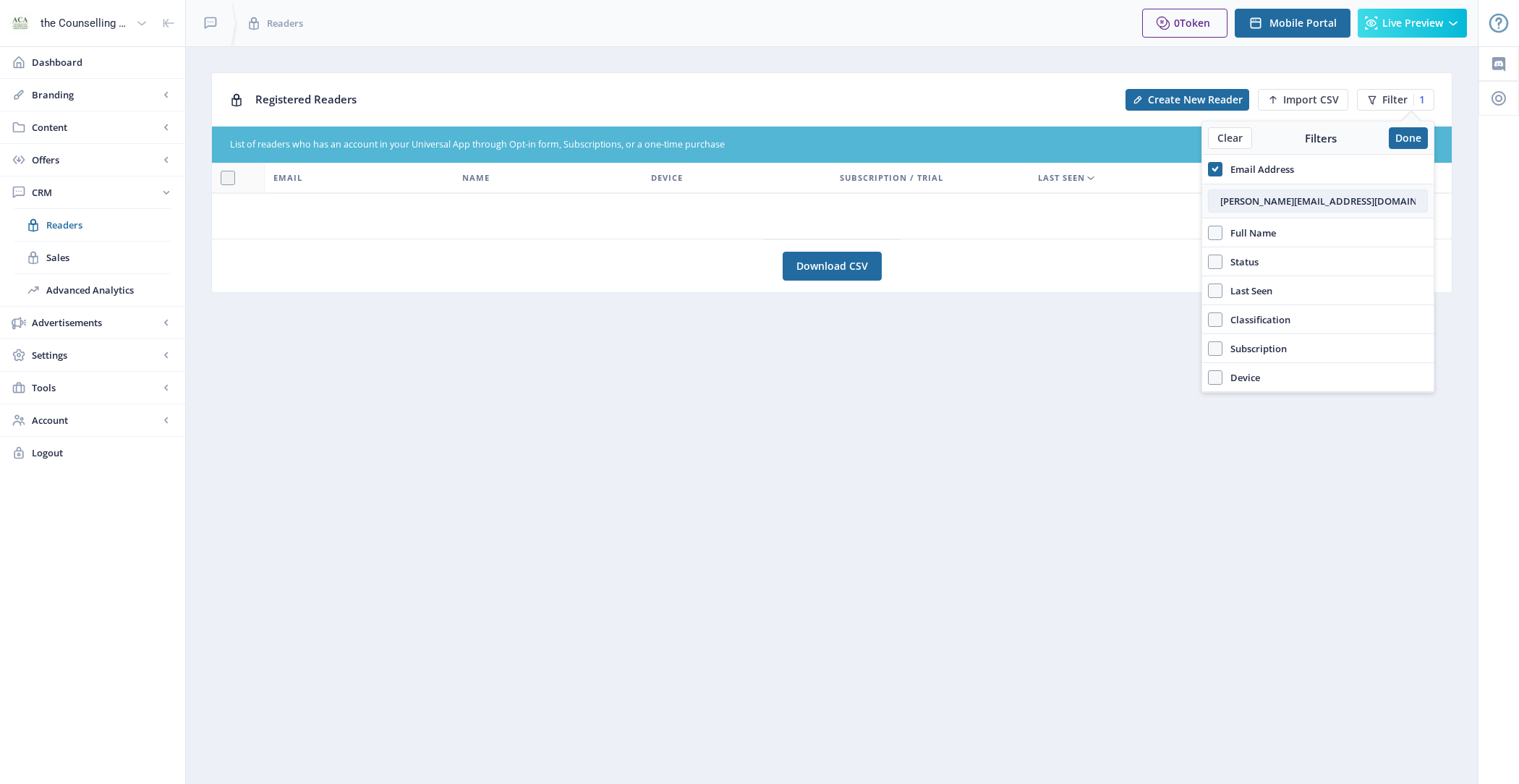
click at [1223, 201] on input "tracey@kitsunecoaching.com" at bounding box center [1317, 200] width 220 height 23
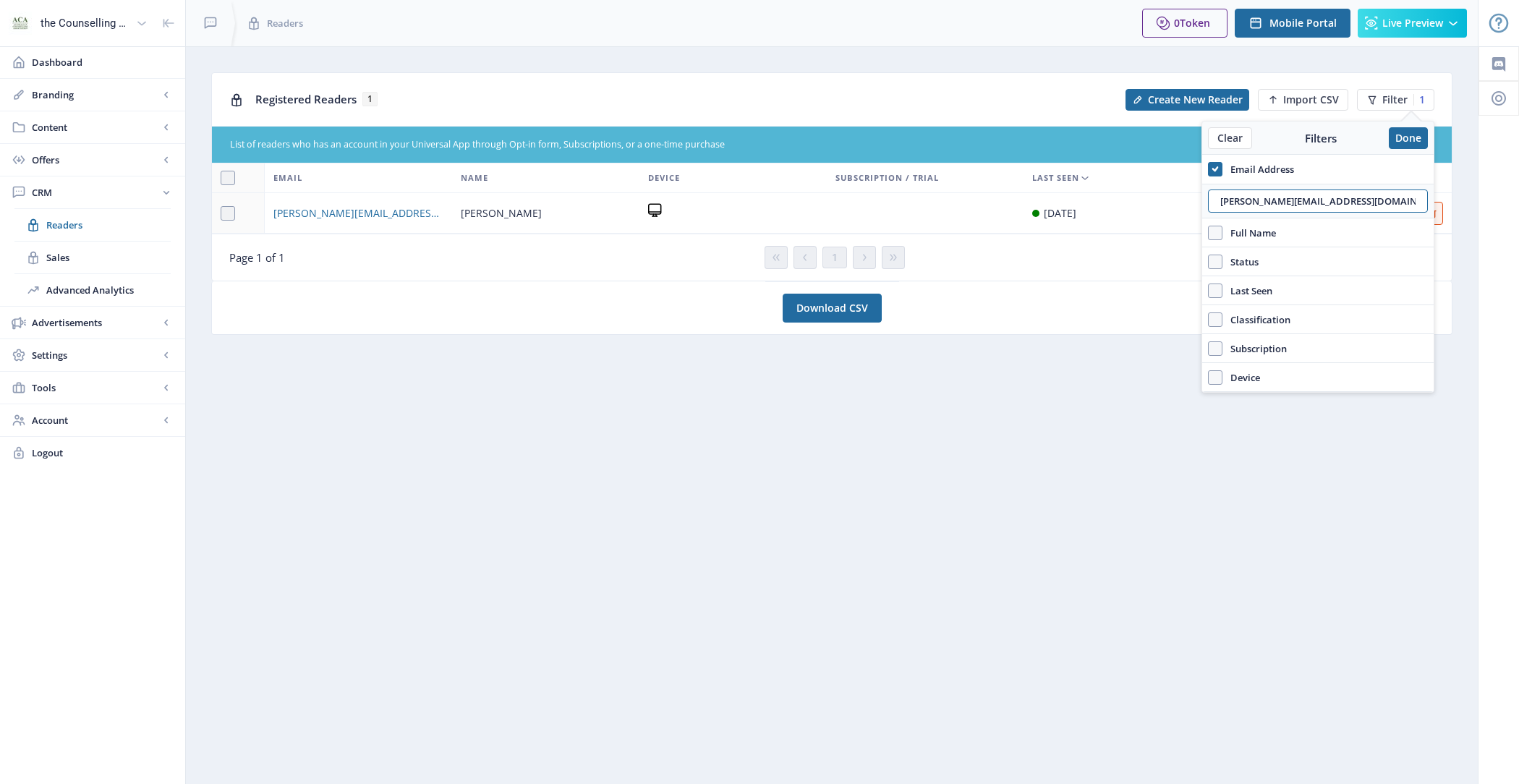
type input "tracey@kitsunecoaching.com"
click at [981, 357] on nb-layout-column "Registered Readers 1 Create New Reader Import CSV Filter 1 List of readers who …" at bounding box center [831, 415] width 1293 height 738
click at [1406, 130] on button "Done" at bounding box center [1409, 138] width 39 height 22
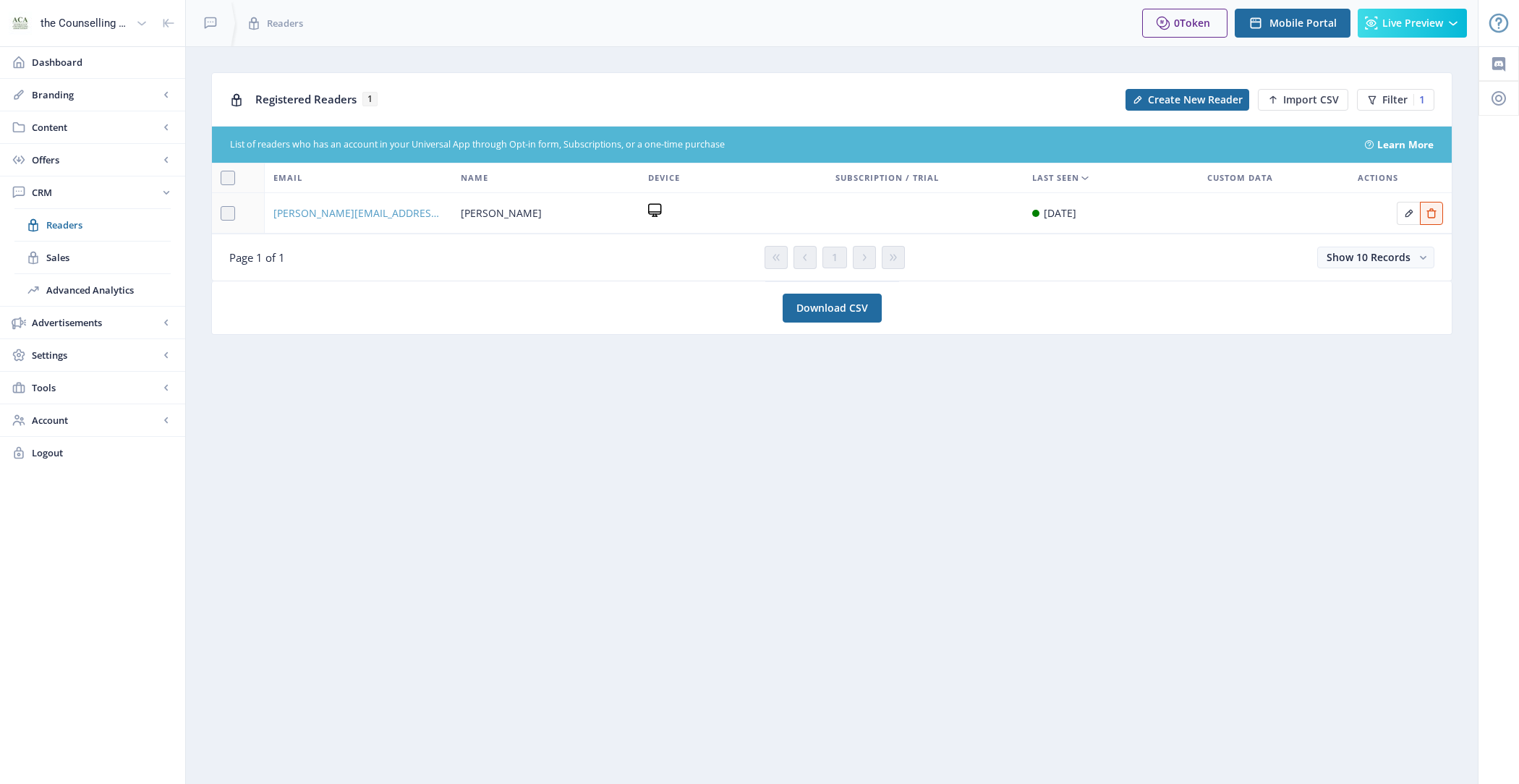
click at [355, 214] on span "tracey@kitsunecoaching.com" at bounding box center [359, 214] width 170 height 18
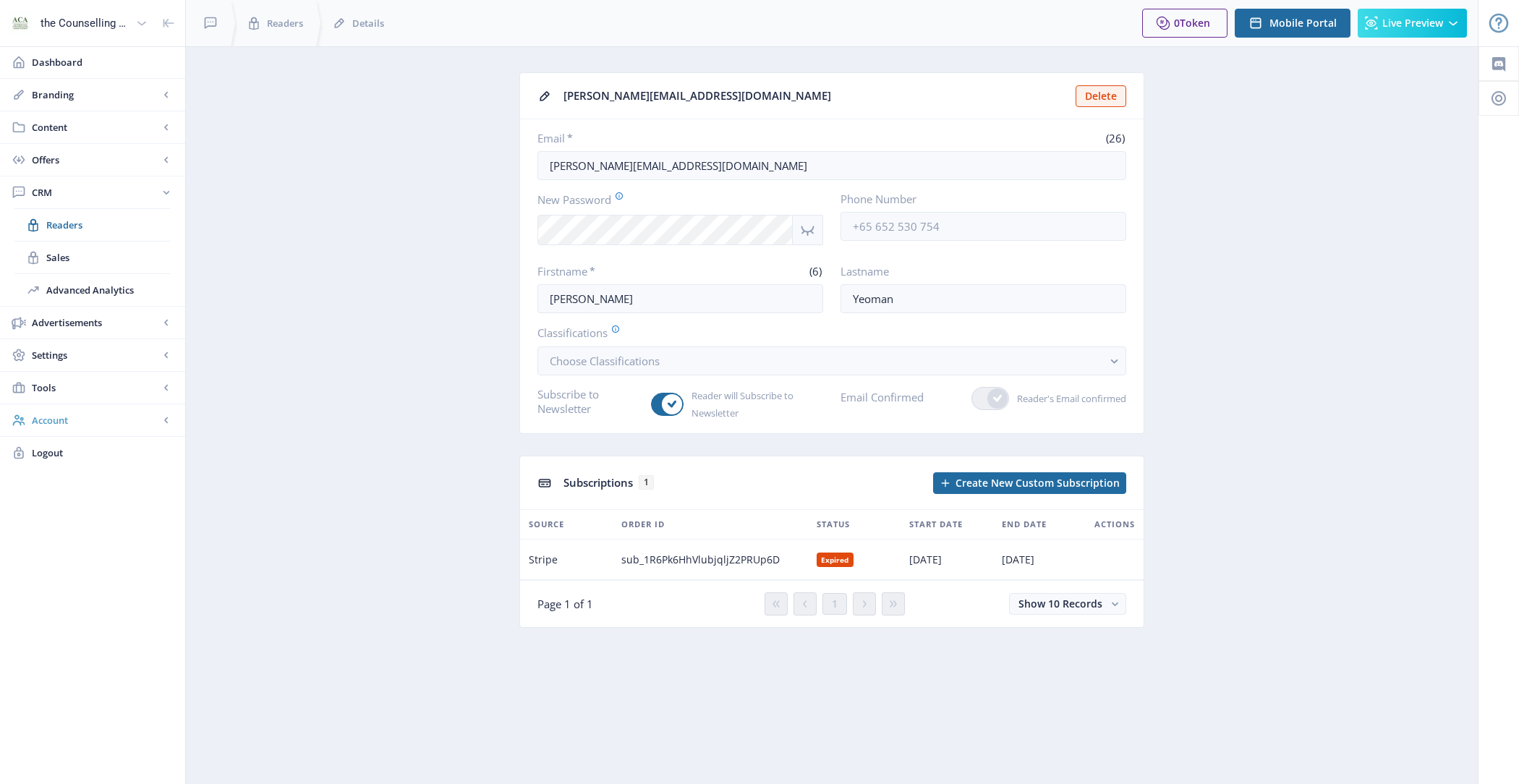
click at [102, 413] on span "Account" at bounding box center [95, 420] width 127 height 15
click at [119, 348] on span "Profile" at bounding box center [108, 355] width 124 height 15
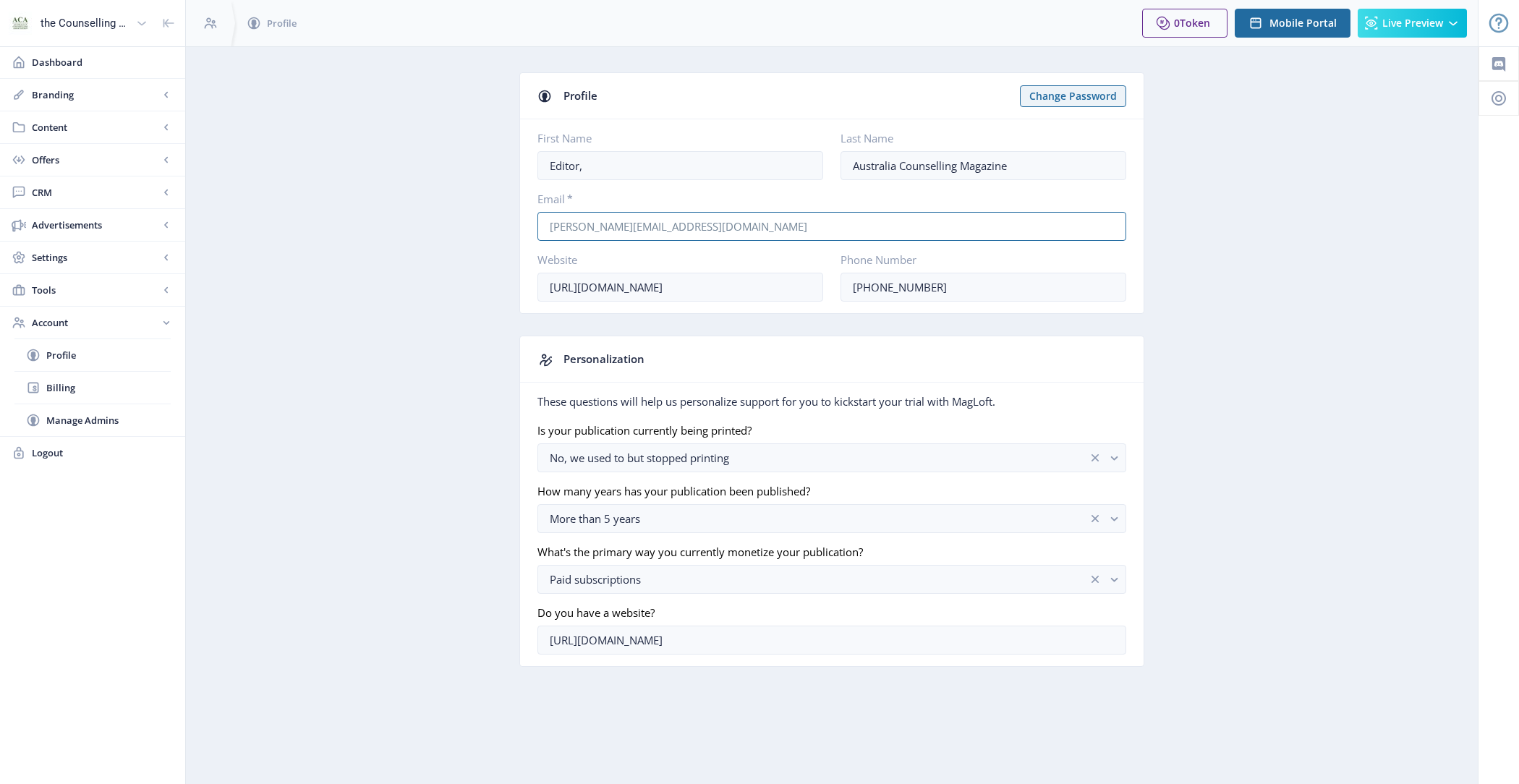
drag, startPoint x: 714, startPoint y: 222, endPoint x: 474, endPoint y: 222, distance: 240.0
click at [474, 222] on app-account-profile "Profile Change Password First Name Editor, Last Name Australia Counselling Maga…" at bounding box center [831, 380] width 1241 height 617
click at [93, 192] on span "CRM" at bounding box center [95, 192] width 127 height 15
click at [98, 231] on link "Readers" at bounding box center [93, 225] width 157 height 32
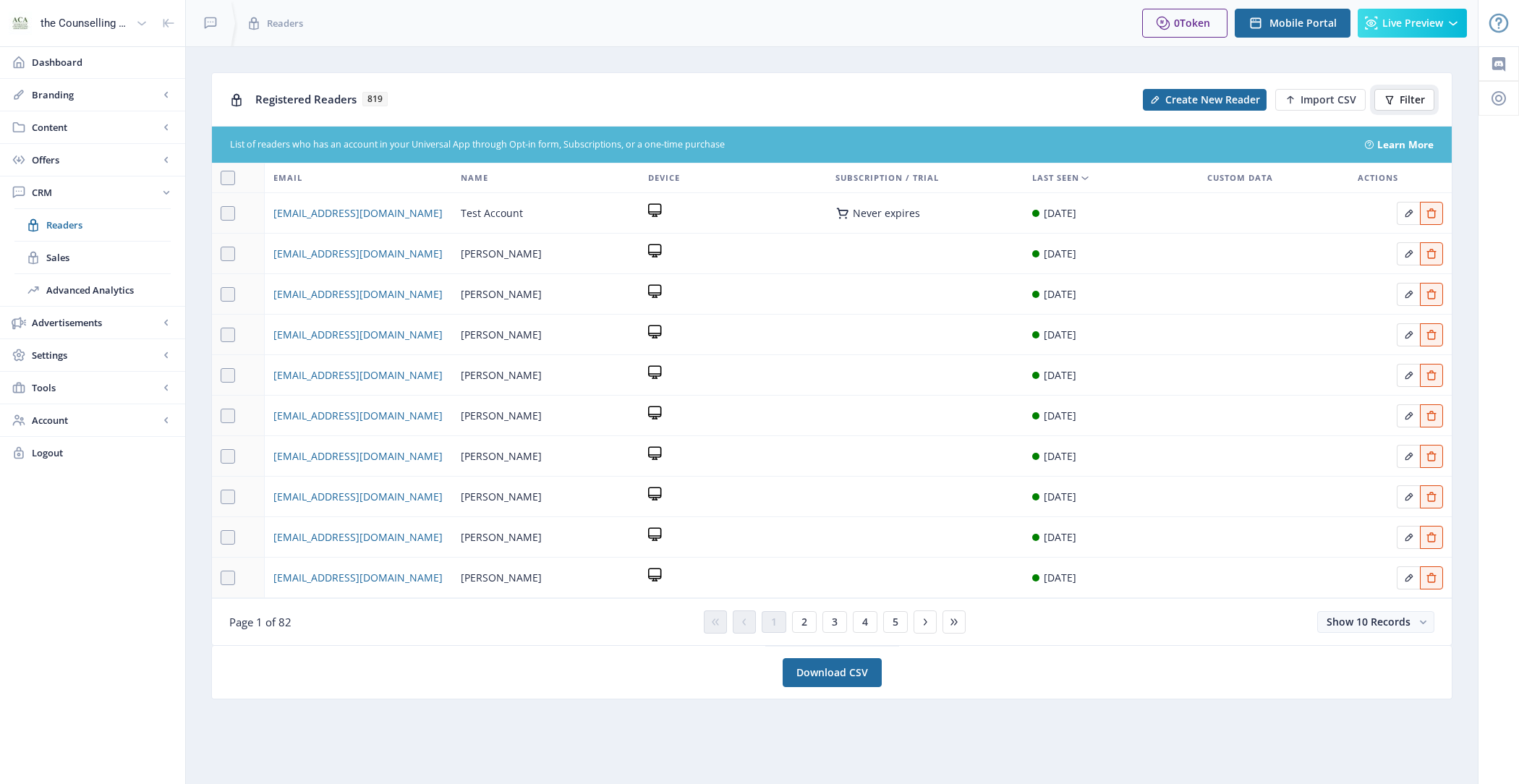
click at [1416, 94] on span "Filter" at bounding box center [1413, 99] width 26 height 12
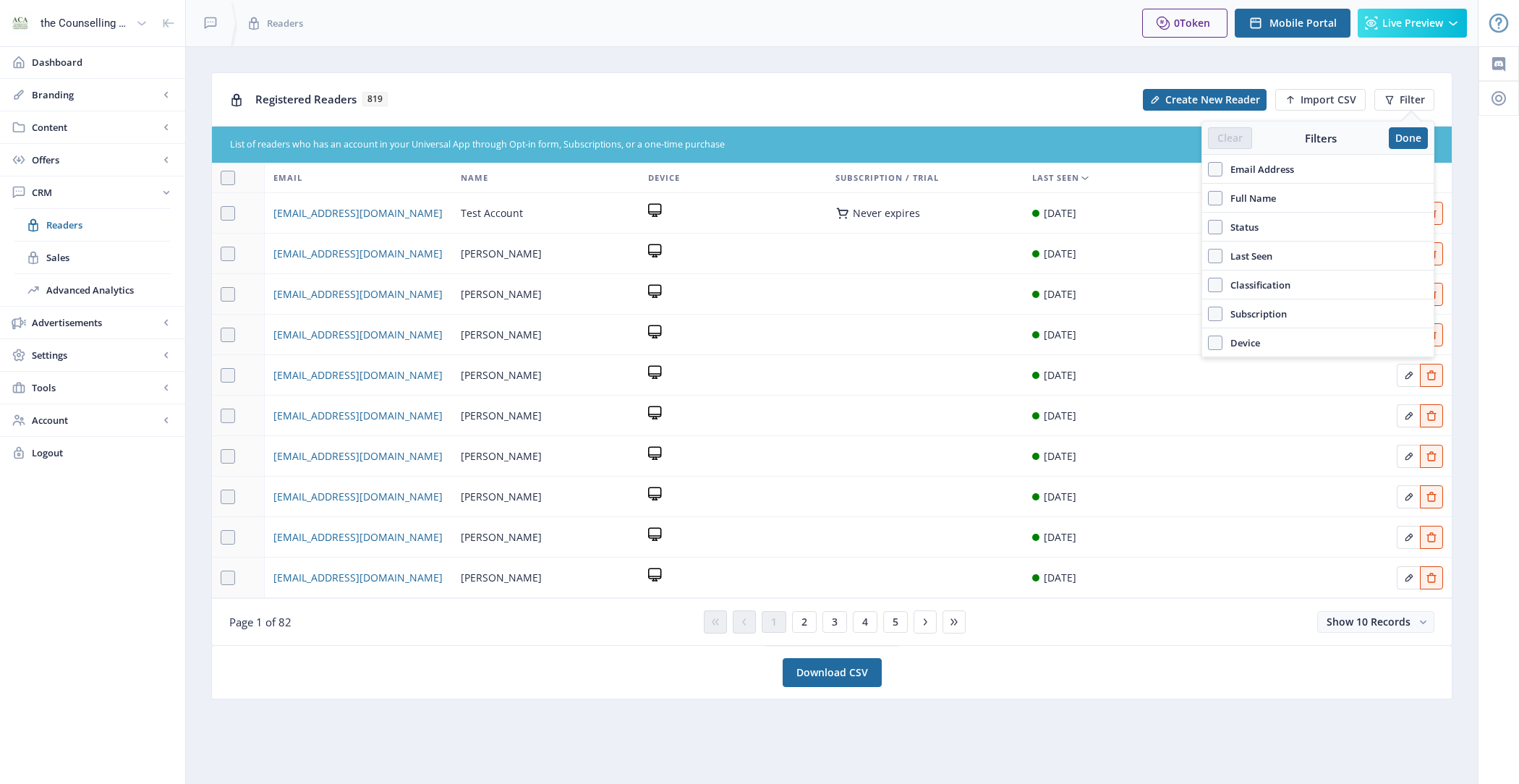
click at [1223, 166] on span "Email Address" at bounding box center [1258, 169] width 72 height 18
click at [1209, 168] on input "Email Address" at bounding box center [1208, 168] width 1 height 1
checkbox input "true"
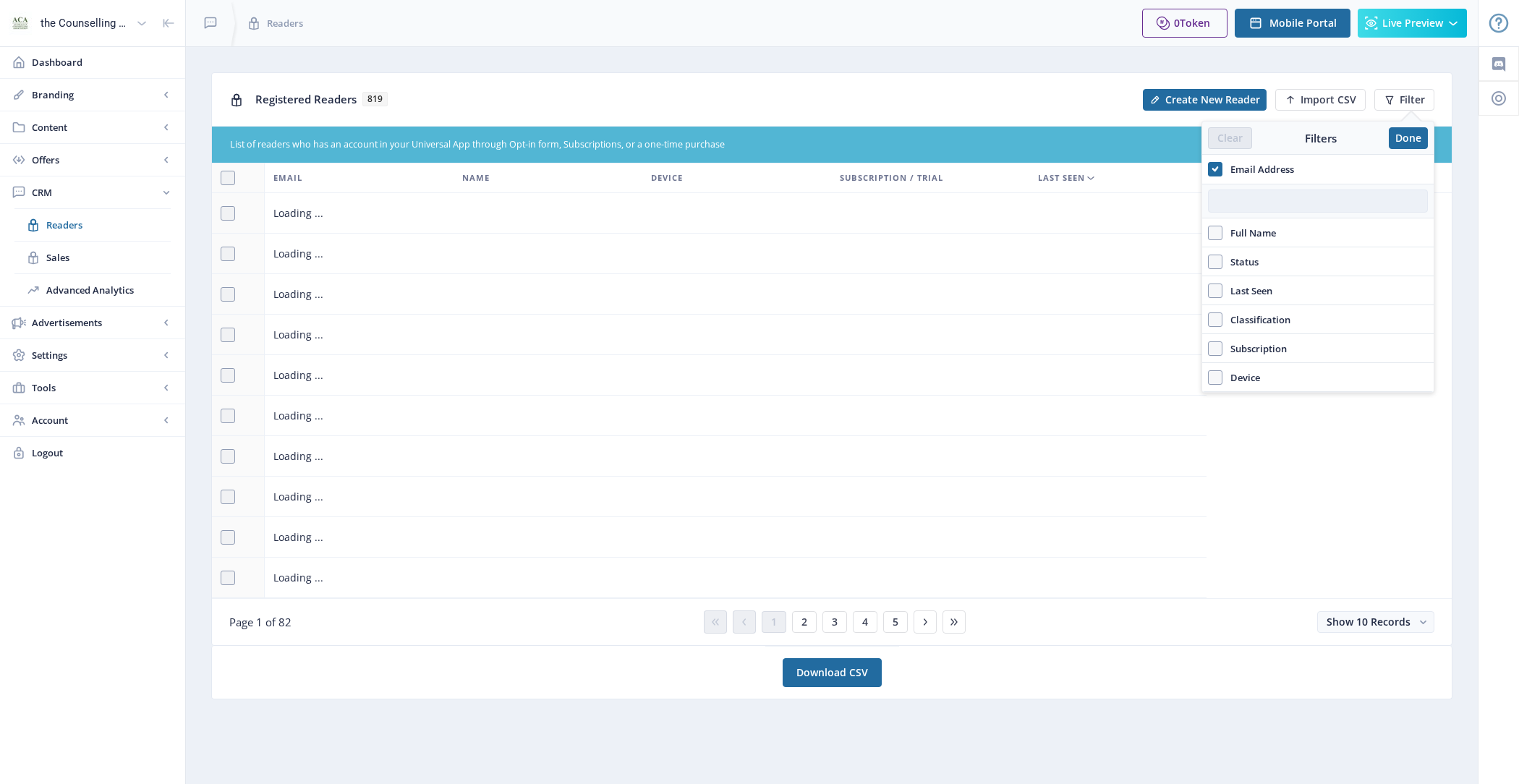
click at [1253, 197] on input "text" at bounding box center [1317, 200] width 220 height 23
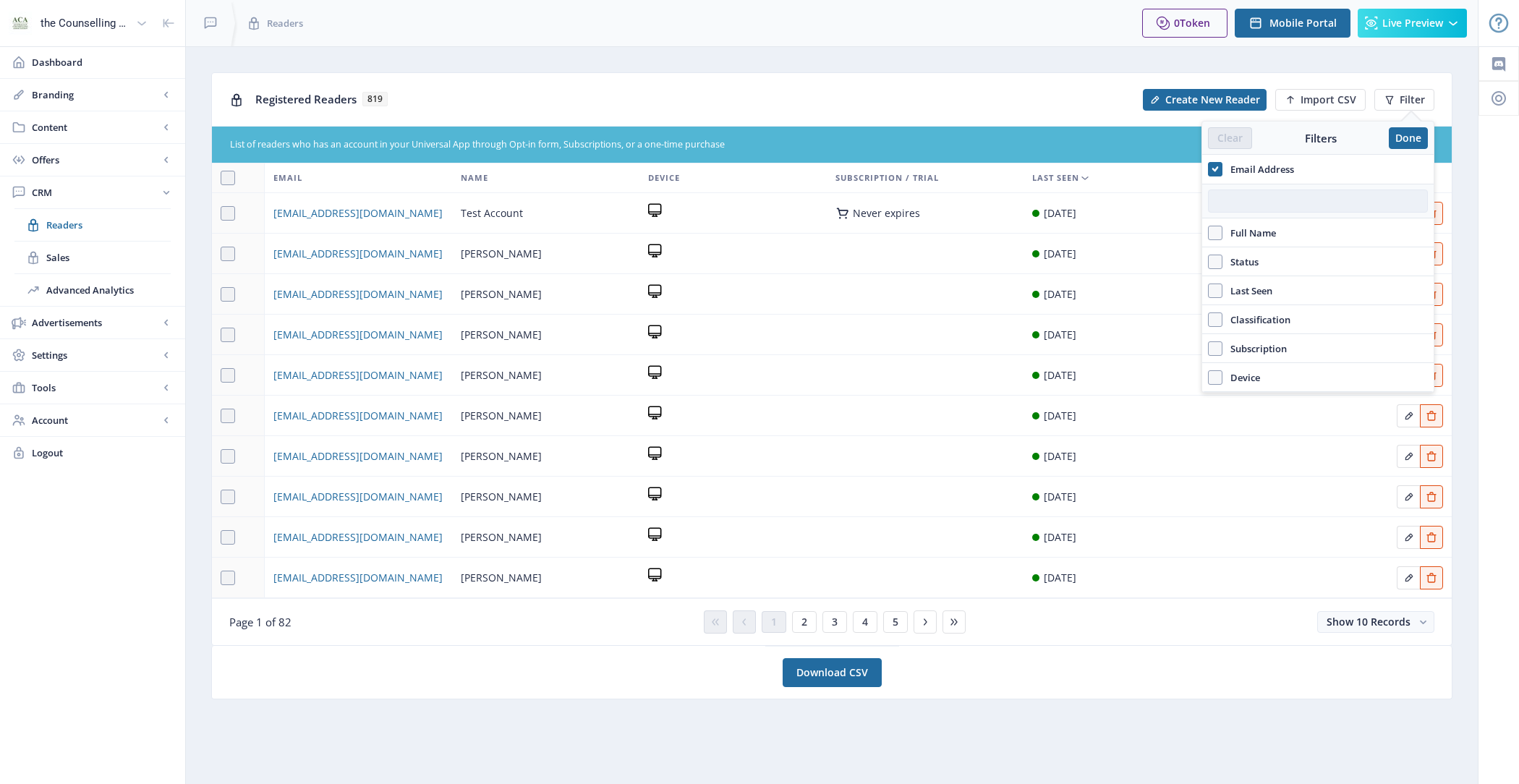
paste input "tracey@kitsunecoaching.com"
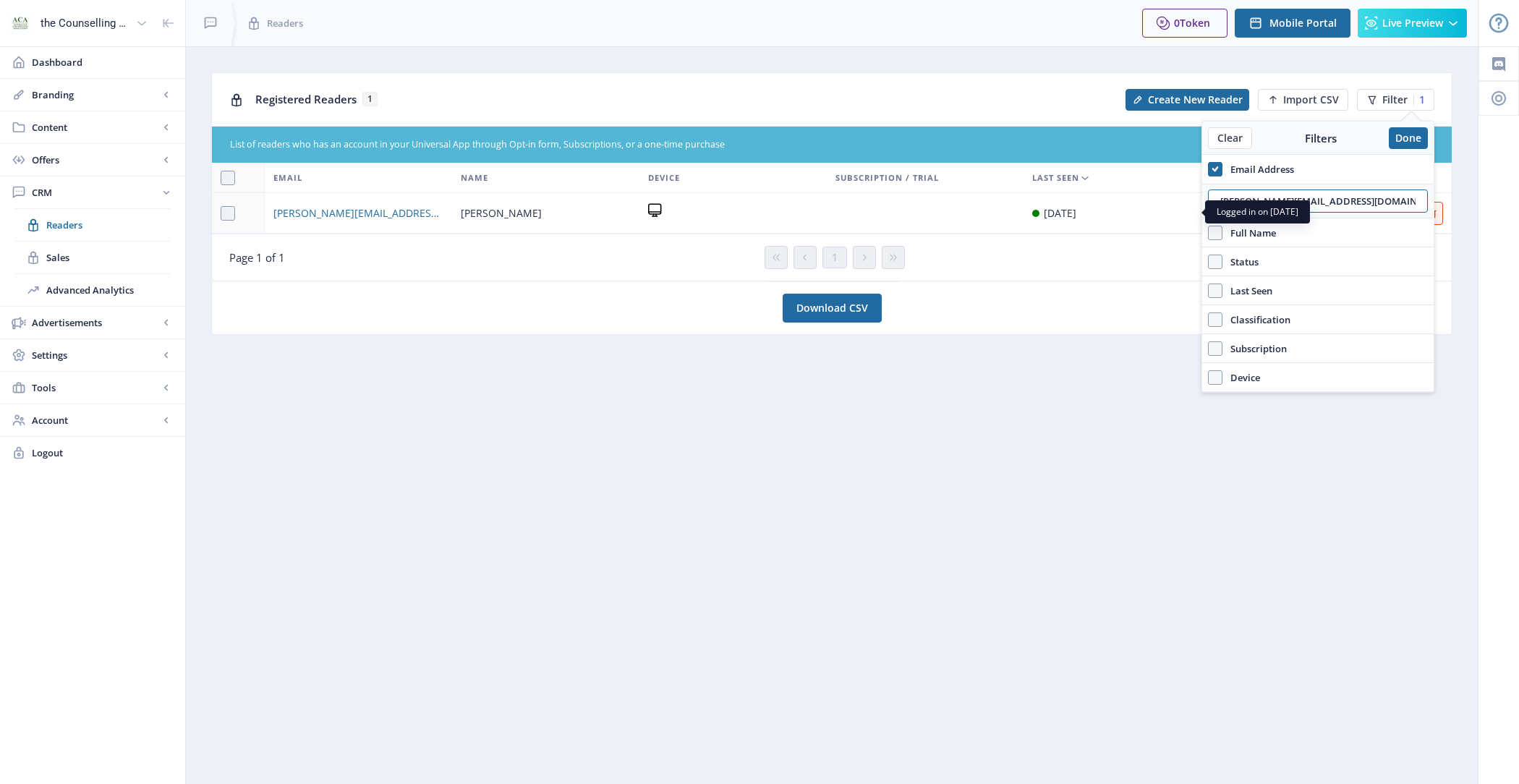
drag, startPoint x: 1219, startPoint y: 201, endPoint x: 1180, endPoint y: 202, distance: 39.0
click at [1180, 202] on nb-layout "the Counselling Australia Magazine Dashboard Branding App Appearance Brand Brie…" at bounding box center [760, 392] width 1519 height 784
type input "tracey@kitsunecoaching.com"
click at [431, 276] on nb-card-footer "Page 1 of 1 1 Show 10 Records" at bounding box center [831, 257] width 1239 height 47
click at [385, 217] on span "tracey@kitsunecoaching.com" at bounding box center [359, 214] width 170 height 18
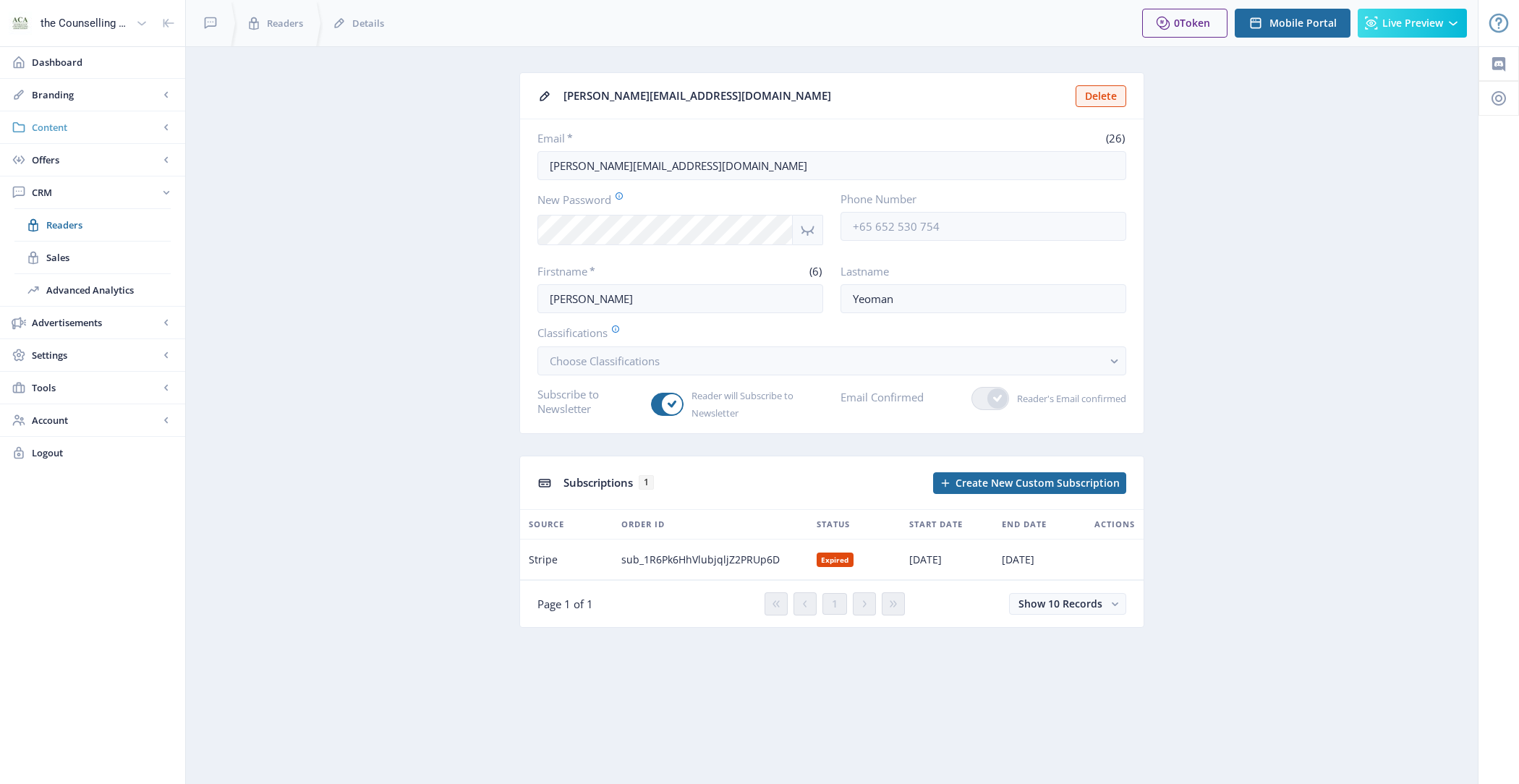
click at [77, 125] on span "Content" at bounding box center [95, 127] width 127 height 15
click at [106, 195] on span "Collections" at bounding box center [108, 192] width 124 height 15
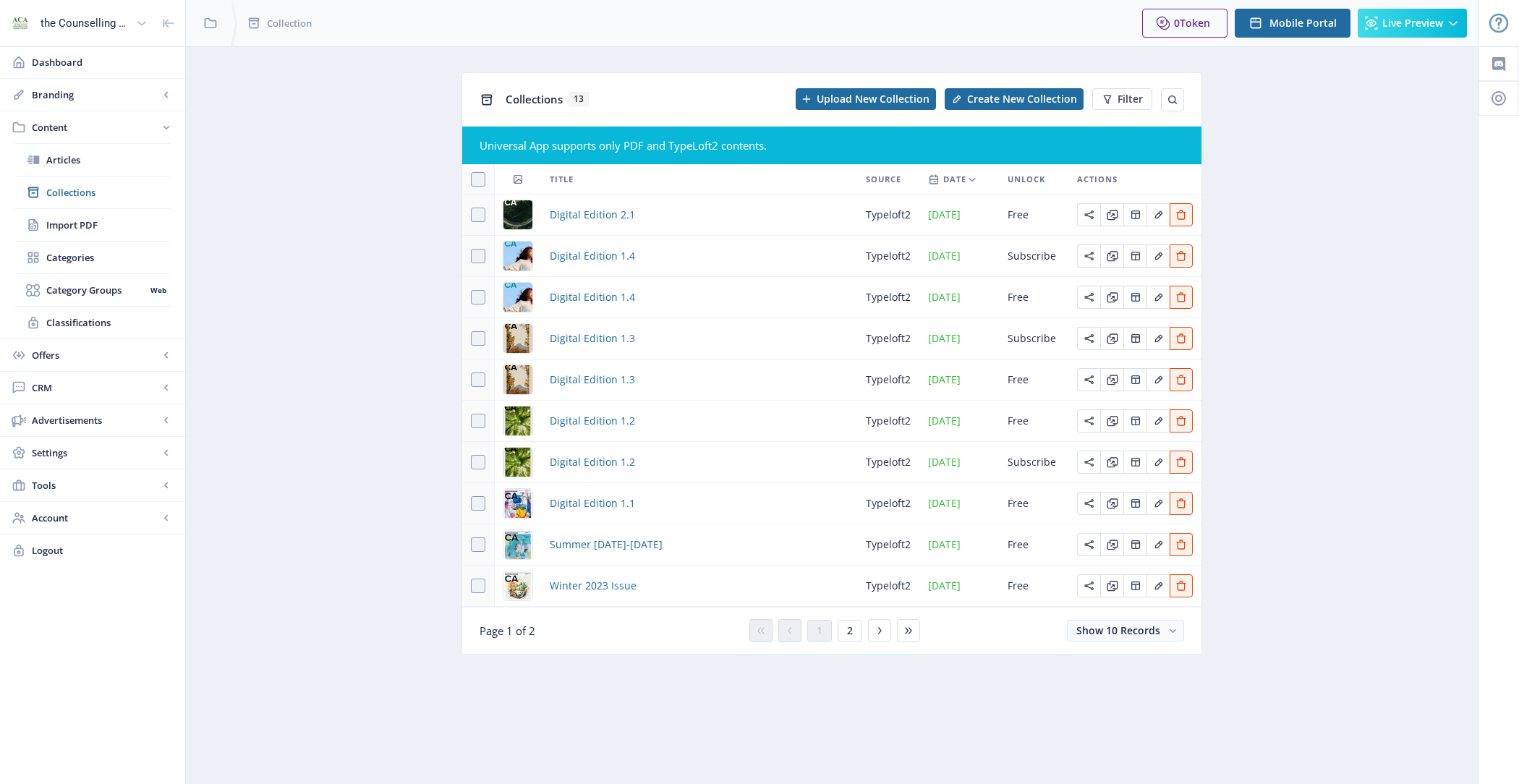
drag, startPoint x: 927, startPoint y: 470, endPoint x: 989, endPoint y: 470, distance: 62.0
click at [989, 470] on td "[DATE]" at bounding box center [958, 463] width 80 height 41
copy td "[DATE]"
drag, startPoint x: 927, startPoint y: 347, endPoint x: 1001, endPoint y: 345, distance: 74.0
click at [1001, 345] on tr "Digital Edition 1.3 typeloft2 Feb 26, 2025 Subscribe" at bounding box center [831, 339] width 739 height 41
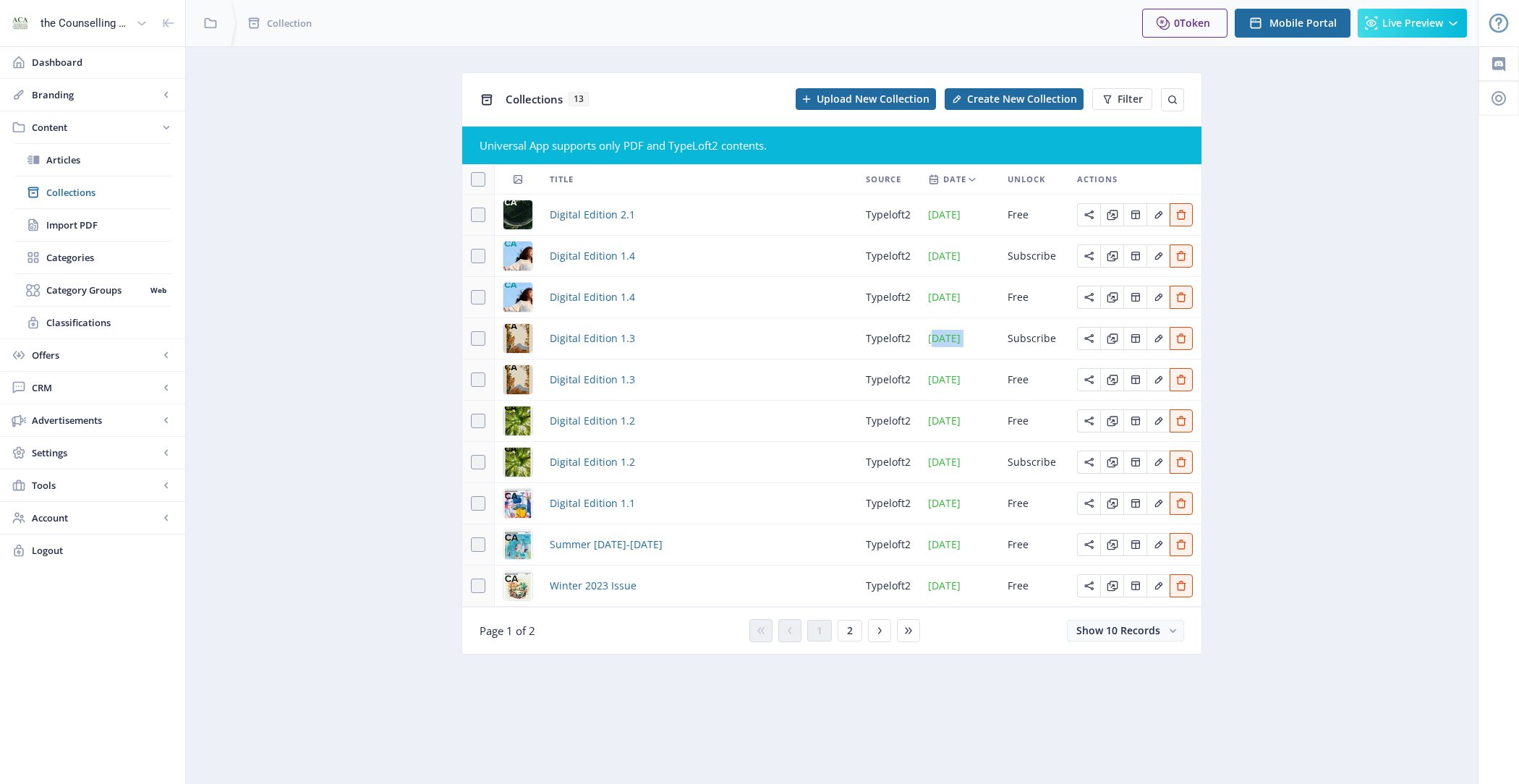
copy td "Feb 26, 2025"
drag, startPoint x: 927, startPoint y: 246, endPoint x: 956, endPoint y: 260, distance: 32.2
click at [956, 260] on td "May 30, 2025" at bounding box center [958, 256] width 80 height 41
copy td "May 30, 2025"
click at [380, 318] on app-content-issues "Collections 13 Upload New Collection Create New Collection Filter Universal App…" at bounding box center [831, 373] width 1241 height 604
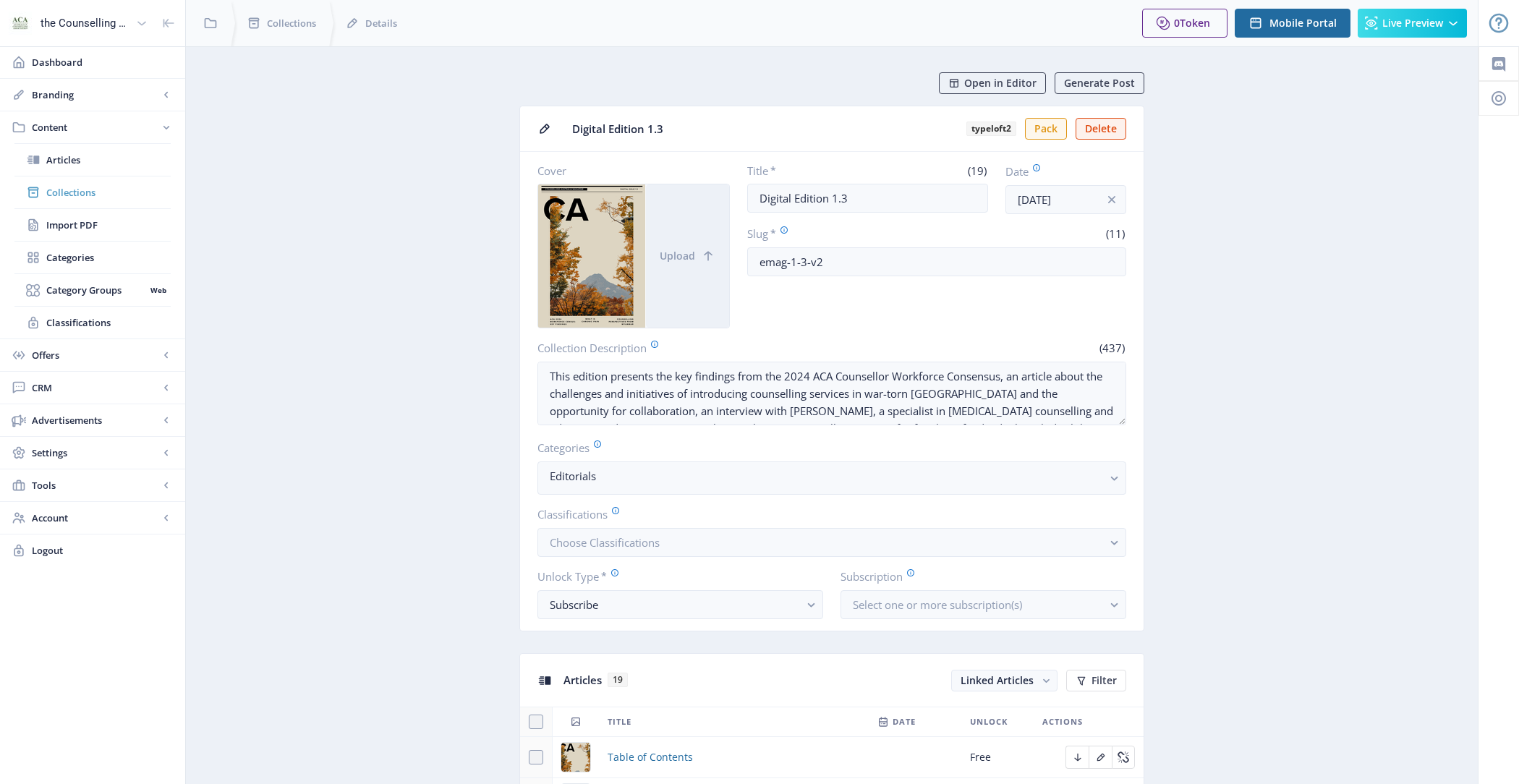
click at [113, 194] on span "Collections" at bounding box center [108, 192] width 124 height 15
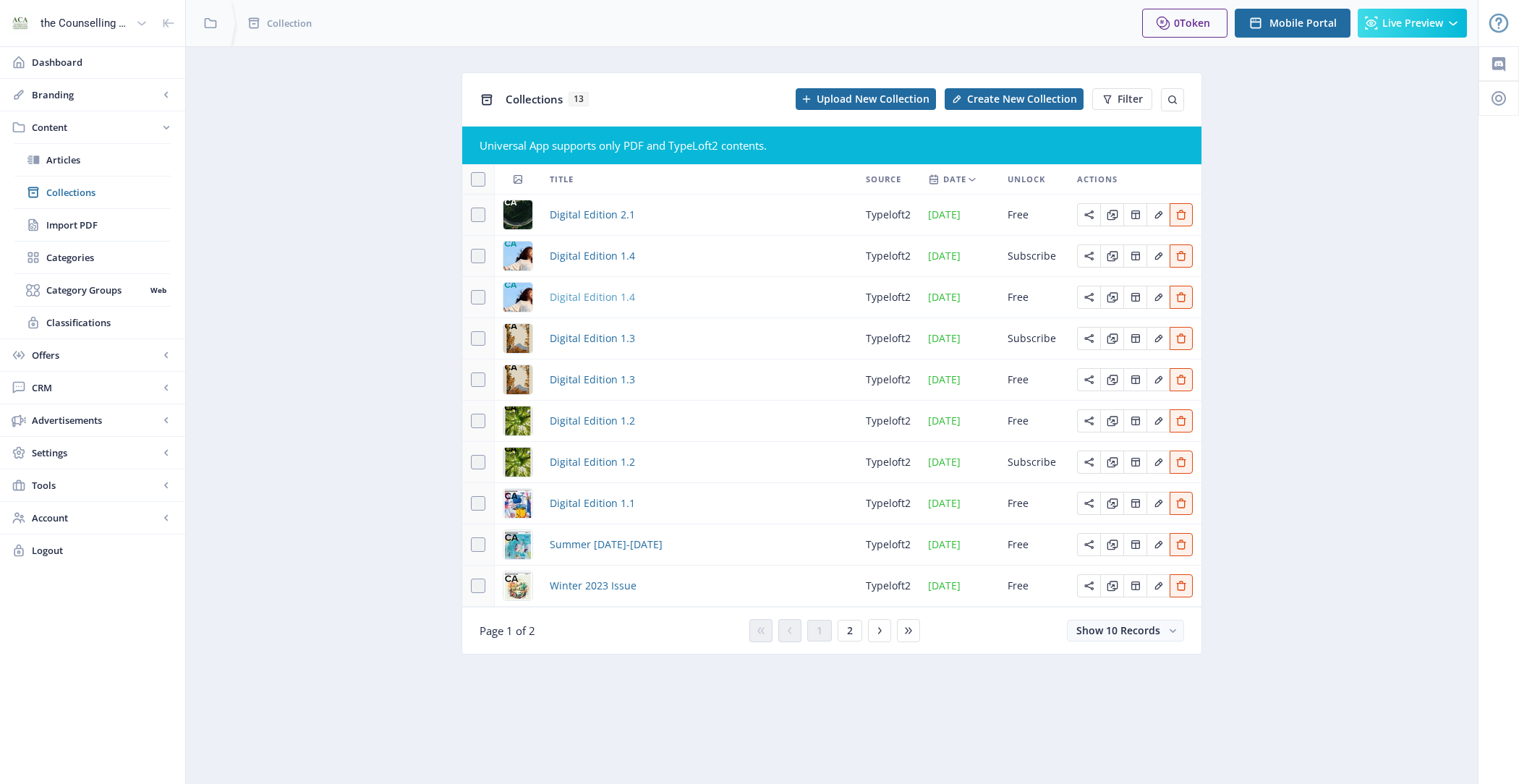
click at [597, 306] on span "Digital Edition 1.4" at bounding box center [592, 297] width 86 height 18
click at [614, 425] on span "Digital Edition 1.2" at bounding box center [592, 422] width 86 height 18
click at [596, 429] on span "Digital Edition 1.2" at bounding box center [592, 422] width 86 height 18
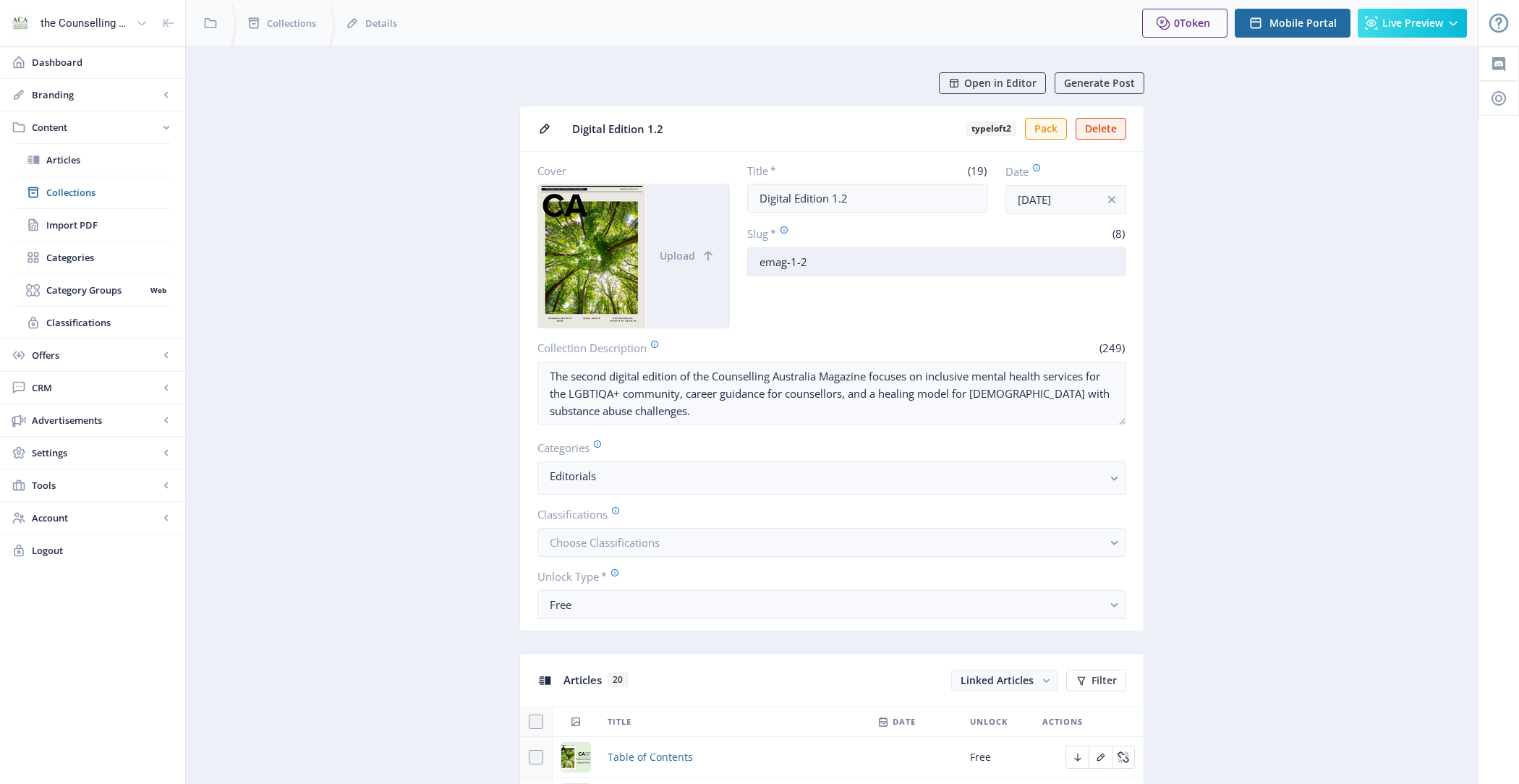
drag, startPoint x: 870, startPoint y: 251, endPoint x: 757, endPoint y: 251, distance: 113.0
click at [757, 251] on input "emag-1-2" at bounding box center [936, 261] width 379 height 29
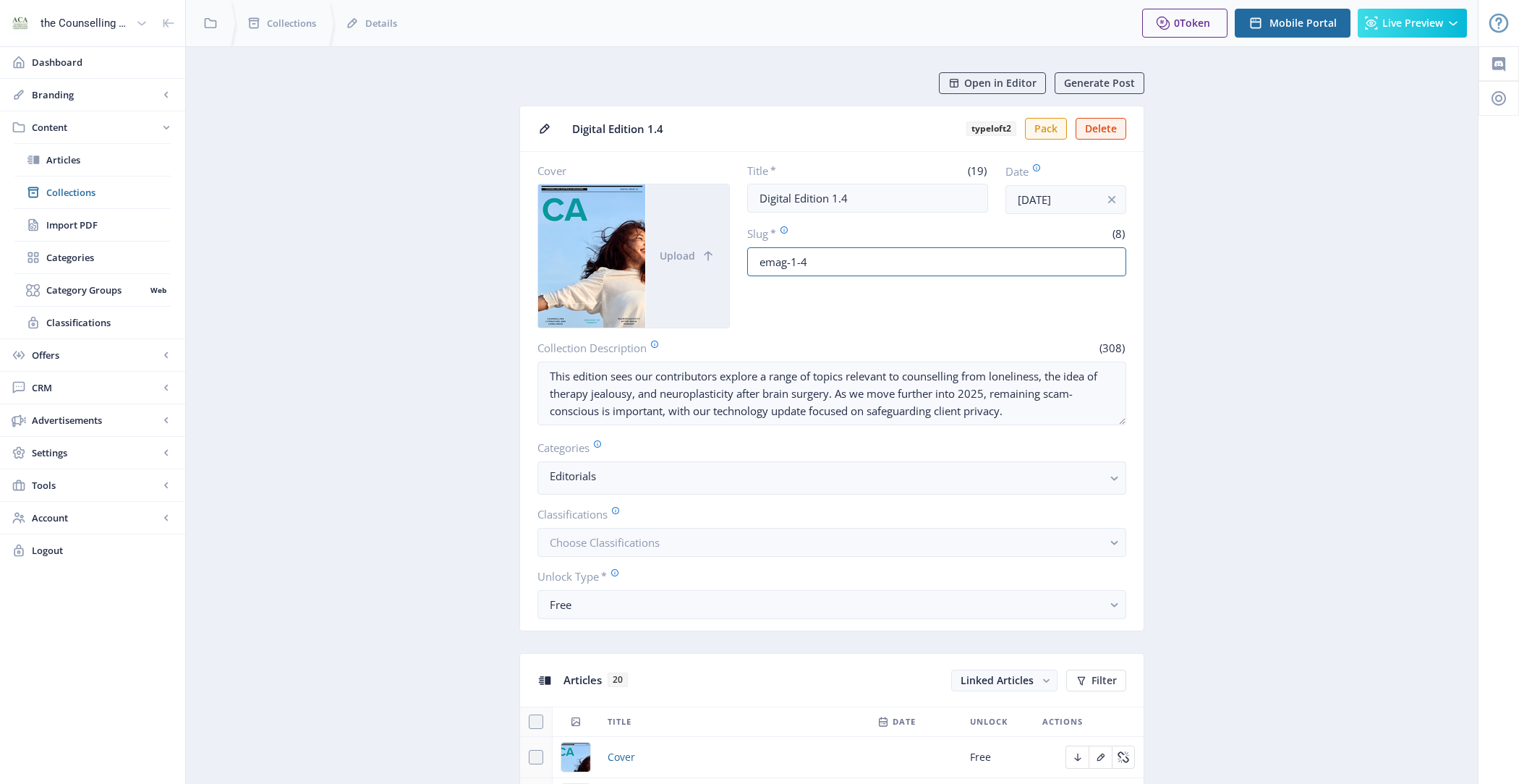
drag, startPoint x: 818, startPoint y: 255, endPoint x: 740, endPoint y: 255, distance: 78.0
click at [740, 255] on div "Cover Upload Title * (19) Digital Edition 1.4 Date [DATE] Slug * (8) emag-1-4" at bounding box center [832, 245] width 589 height 164
